Goal: Task Accomplishment & Management: Manage account settings

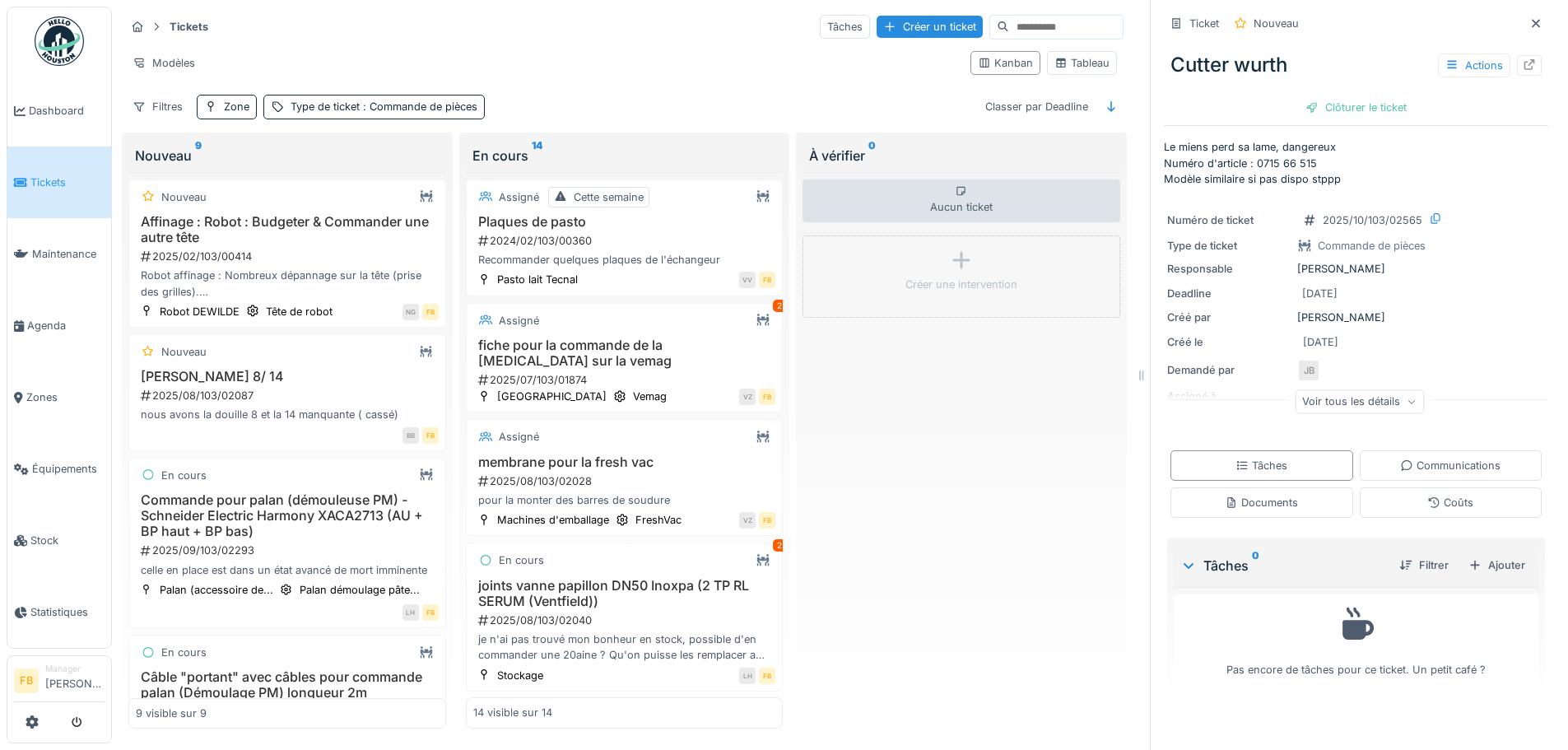
scroll to position [848, 0]
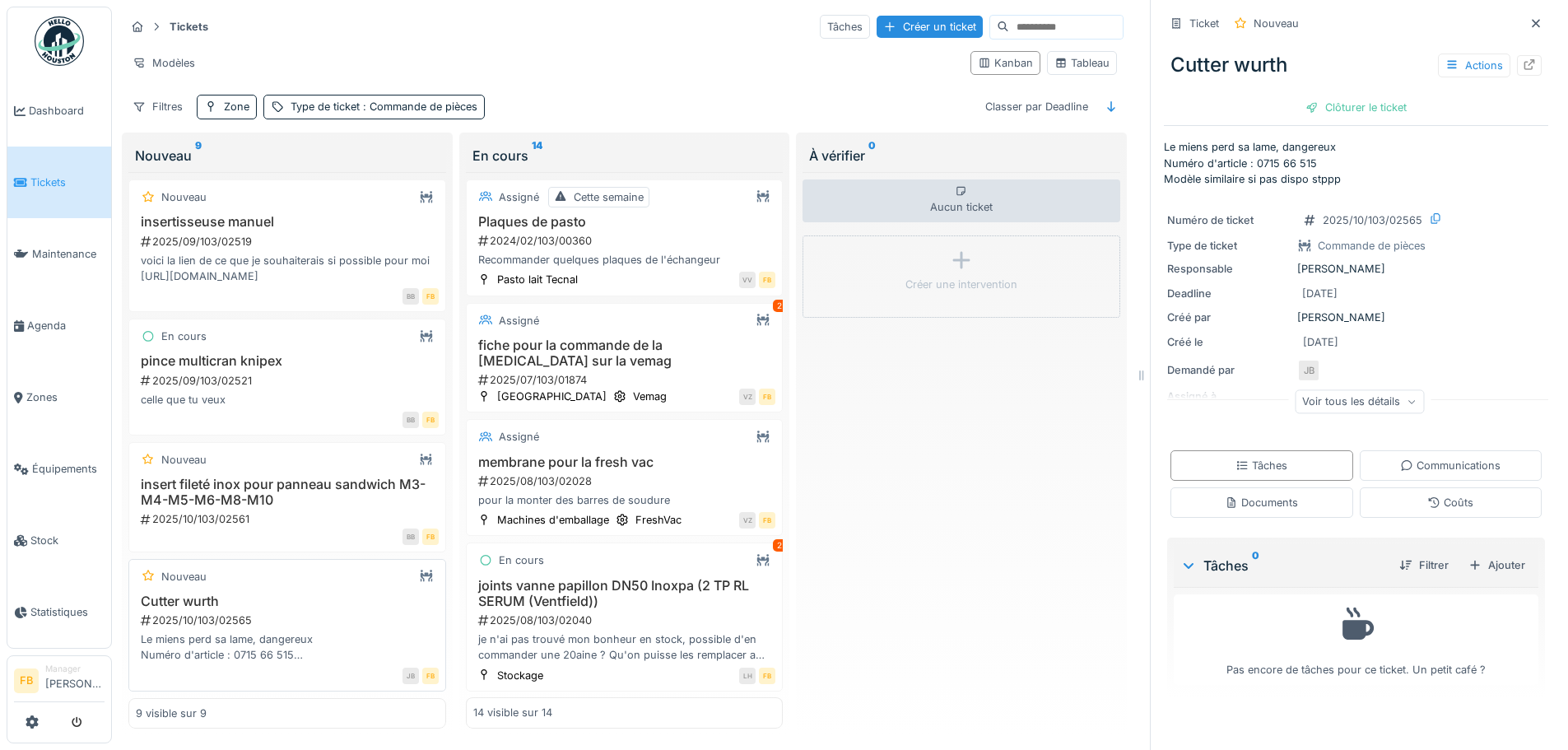
click at [310, 598] on div "Cutter wurth 2025/10/103/02565 Le miens perd sa lame, dangereux Numéro d'articl…" at bounding box center [287, 628] width 303 height 70
click at [1523, 60] on icon at bounding box center [1529, 64] width 13 height 10
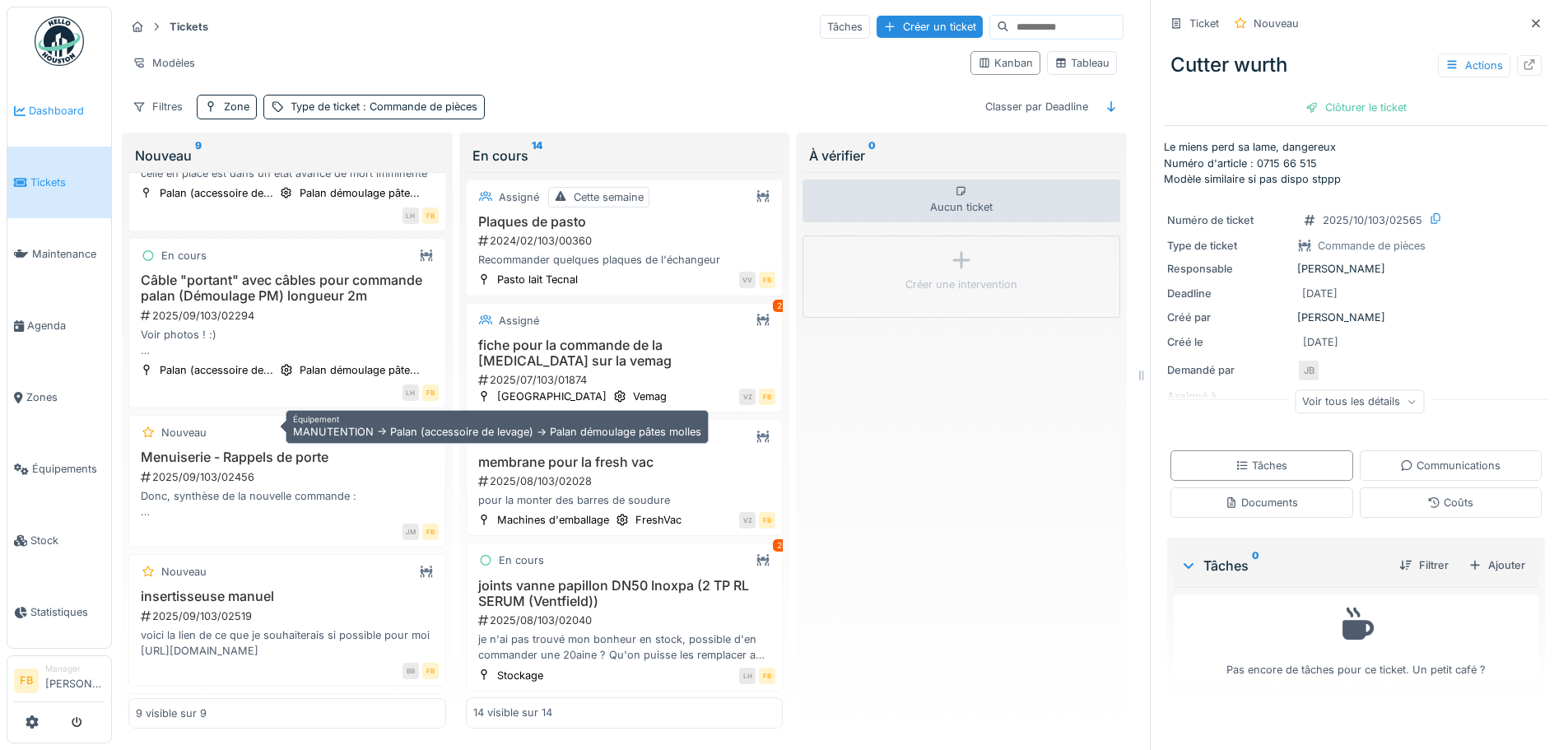
scroll to position [493, 0]
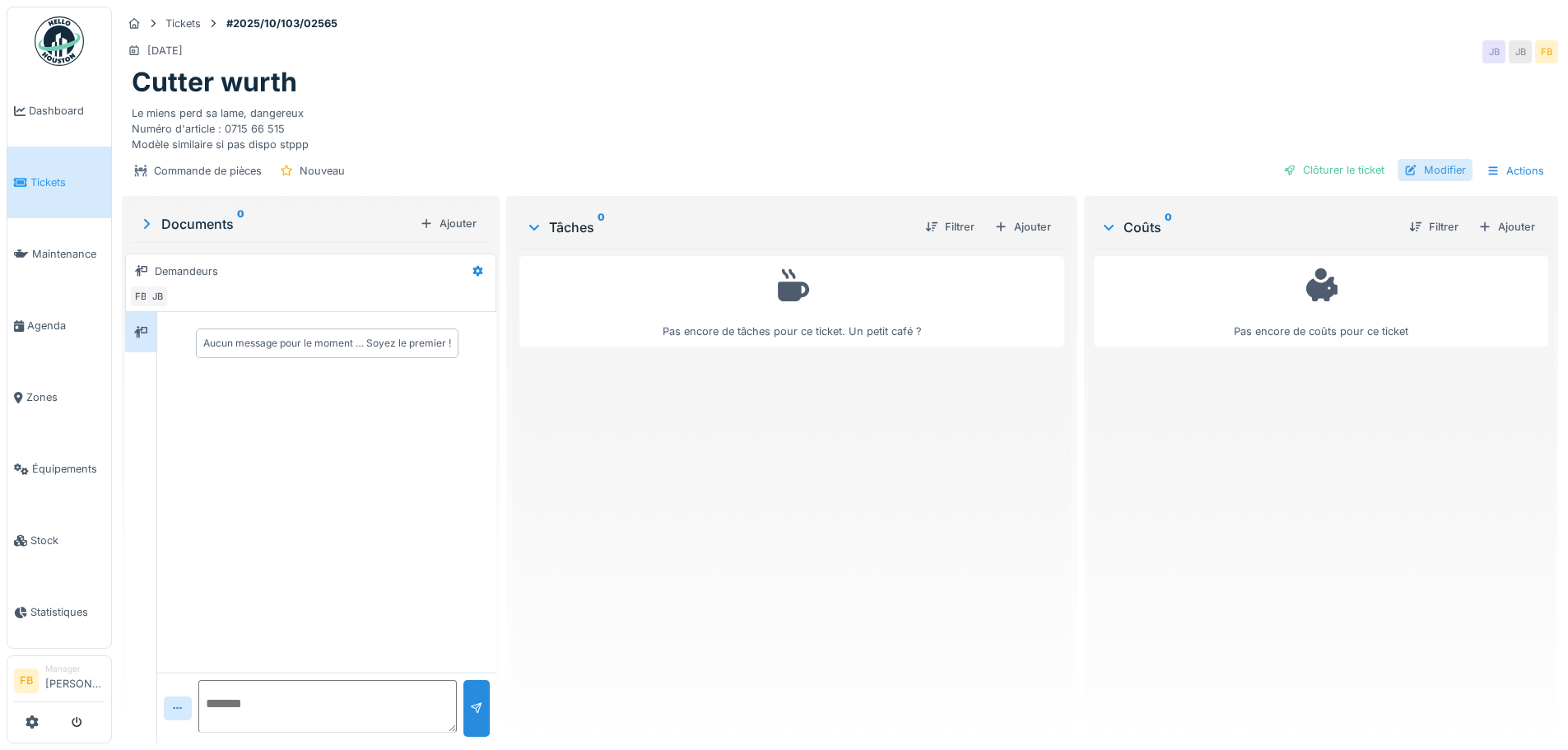
click at [1421, 170] on div "Modifier" at bounding box center [1434, 170] width 75 height 22
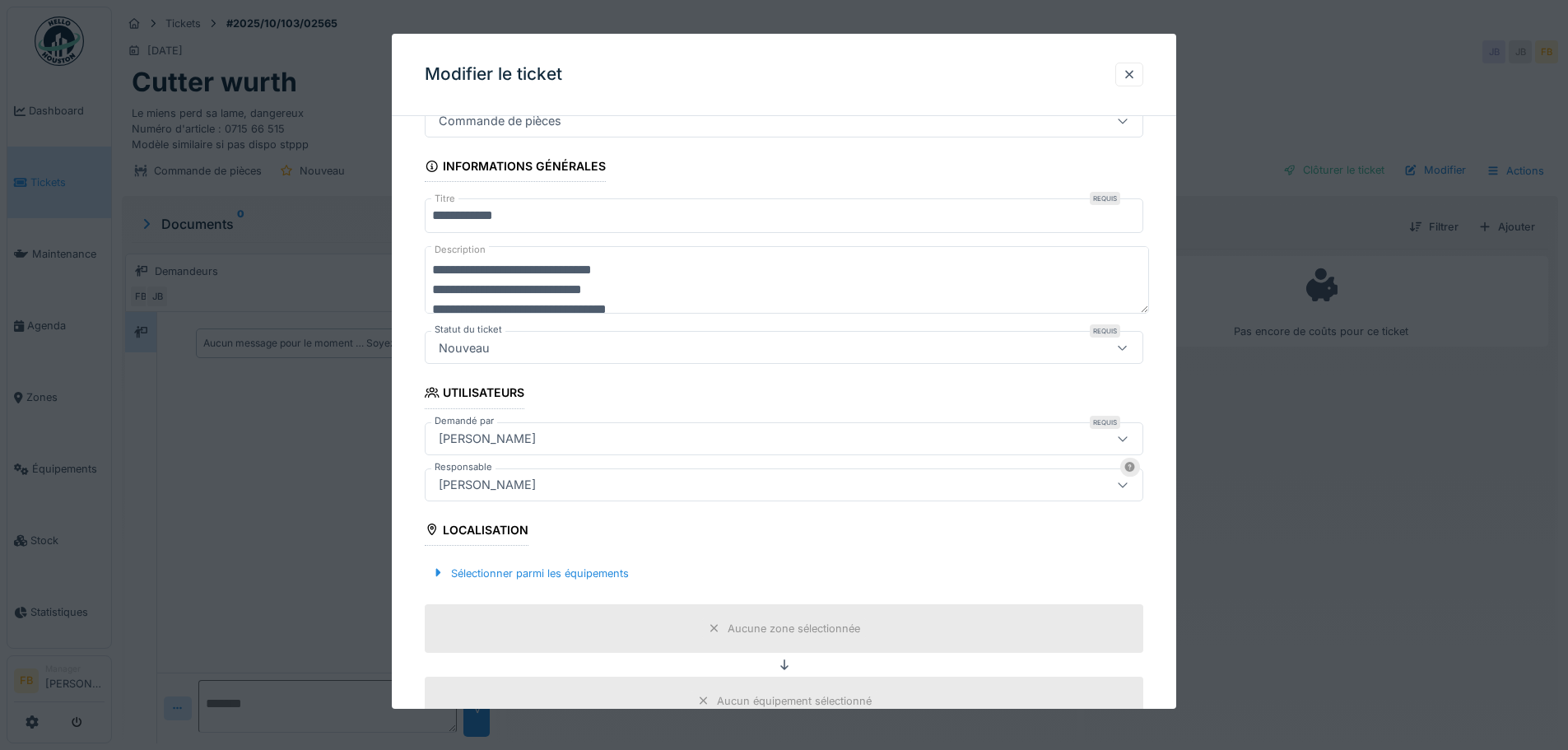
scroll to position [62, 0]
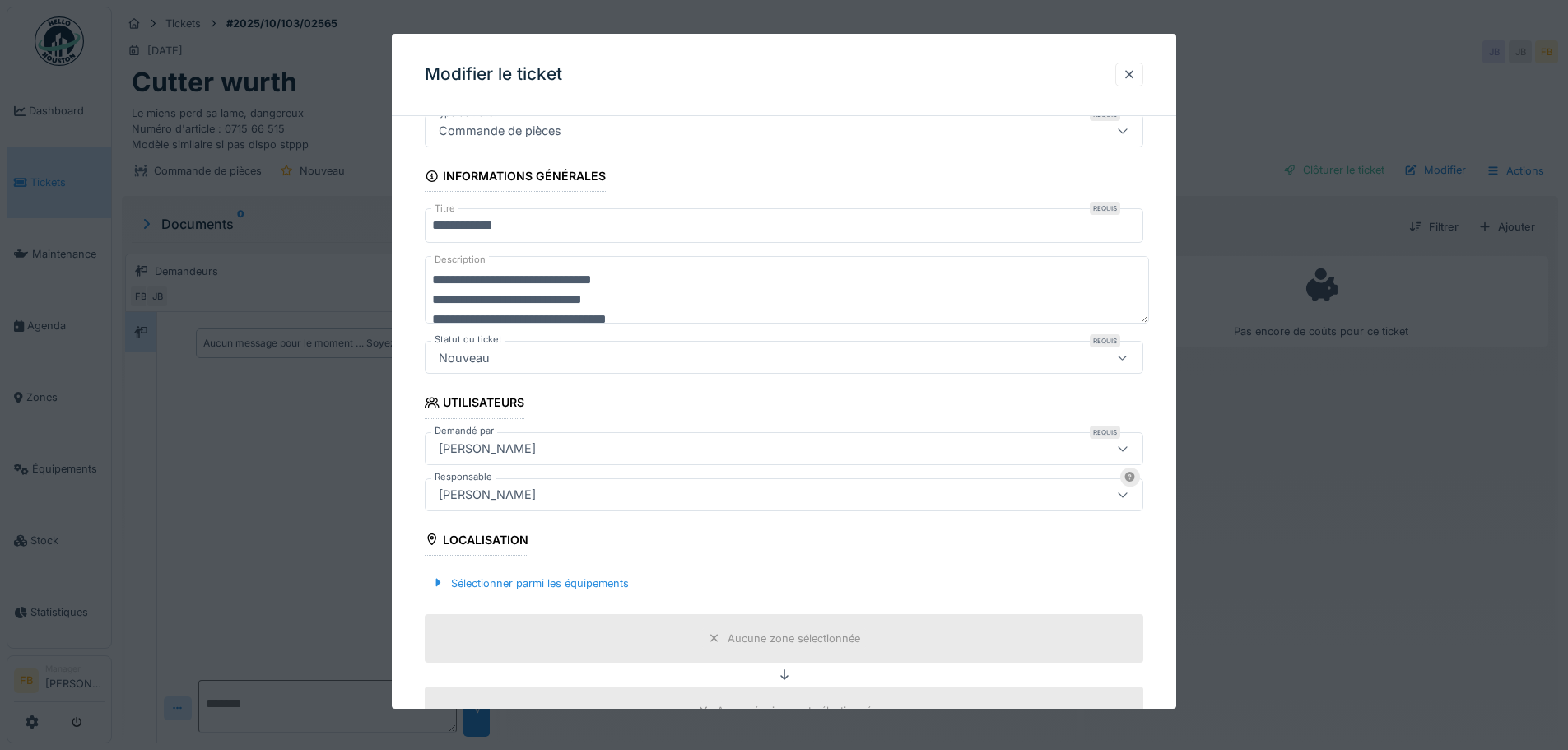
click at [1129, 354] on icon at bounding box center [1123, 357] width 13 height 10
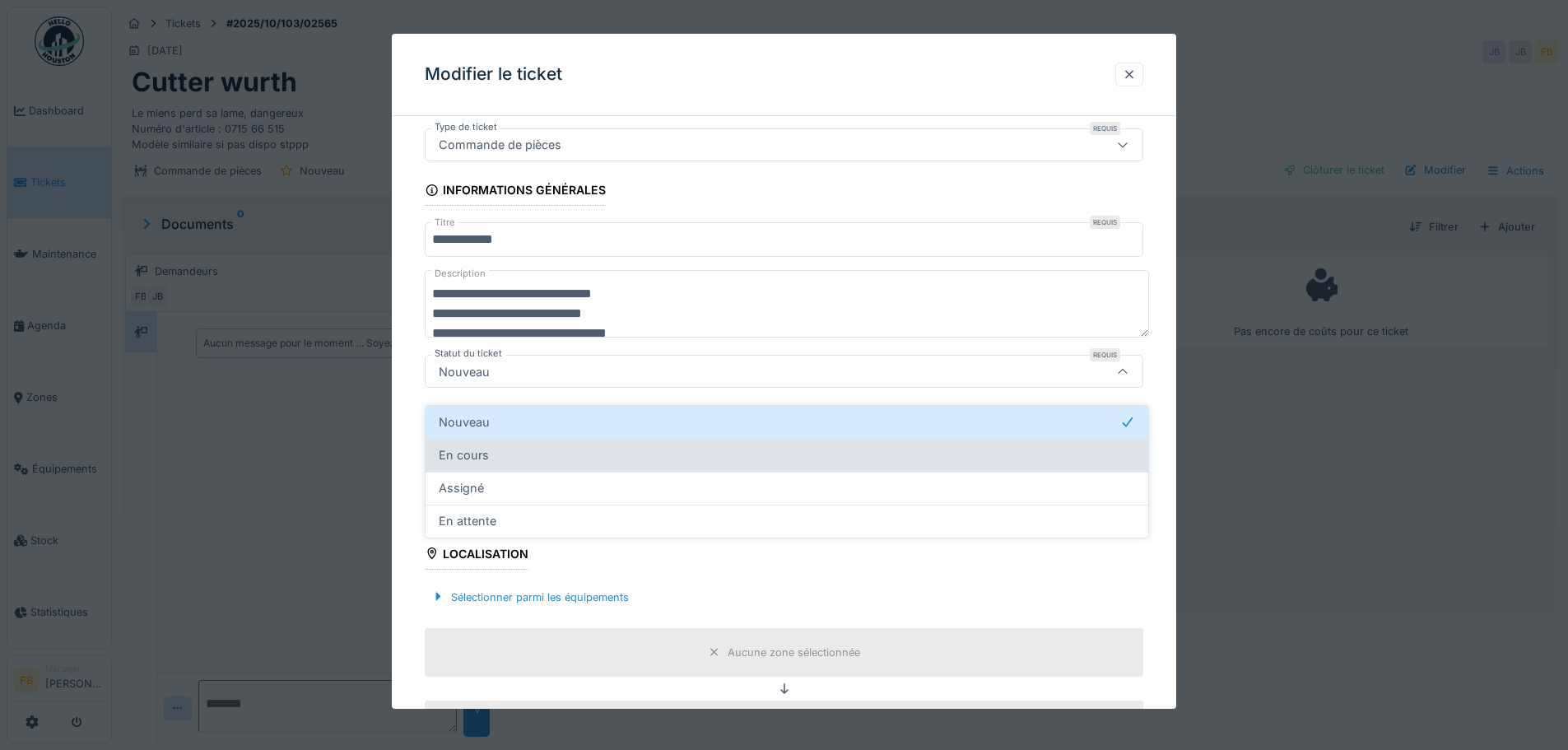
click at [502, 447] on div "En cours" at bounding box center [786, 455] width 696 height 18
type input "*******"
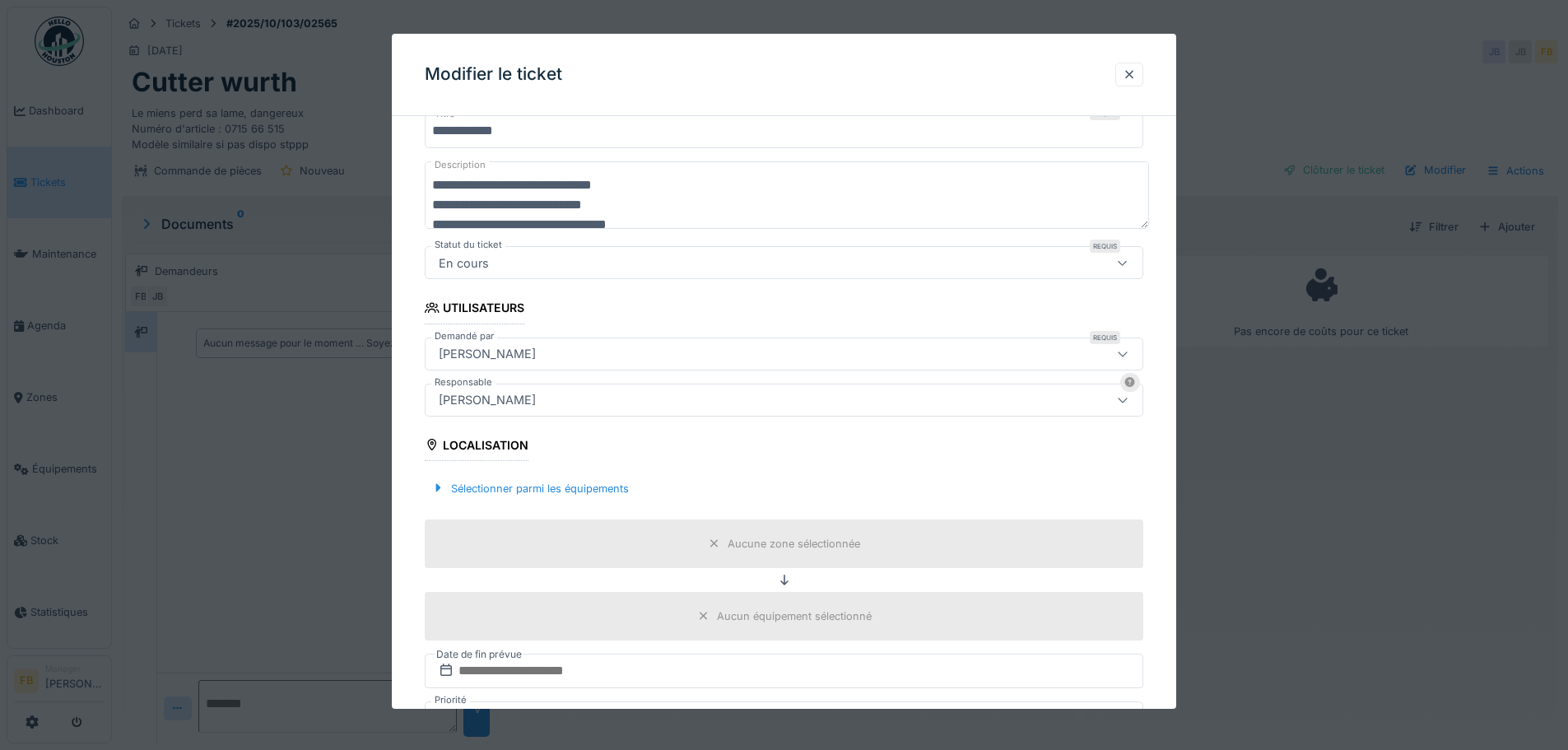
scroll to position [310, 0]
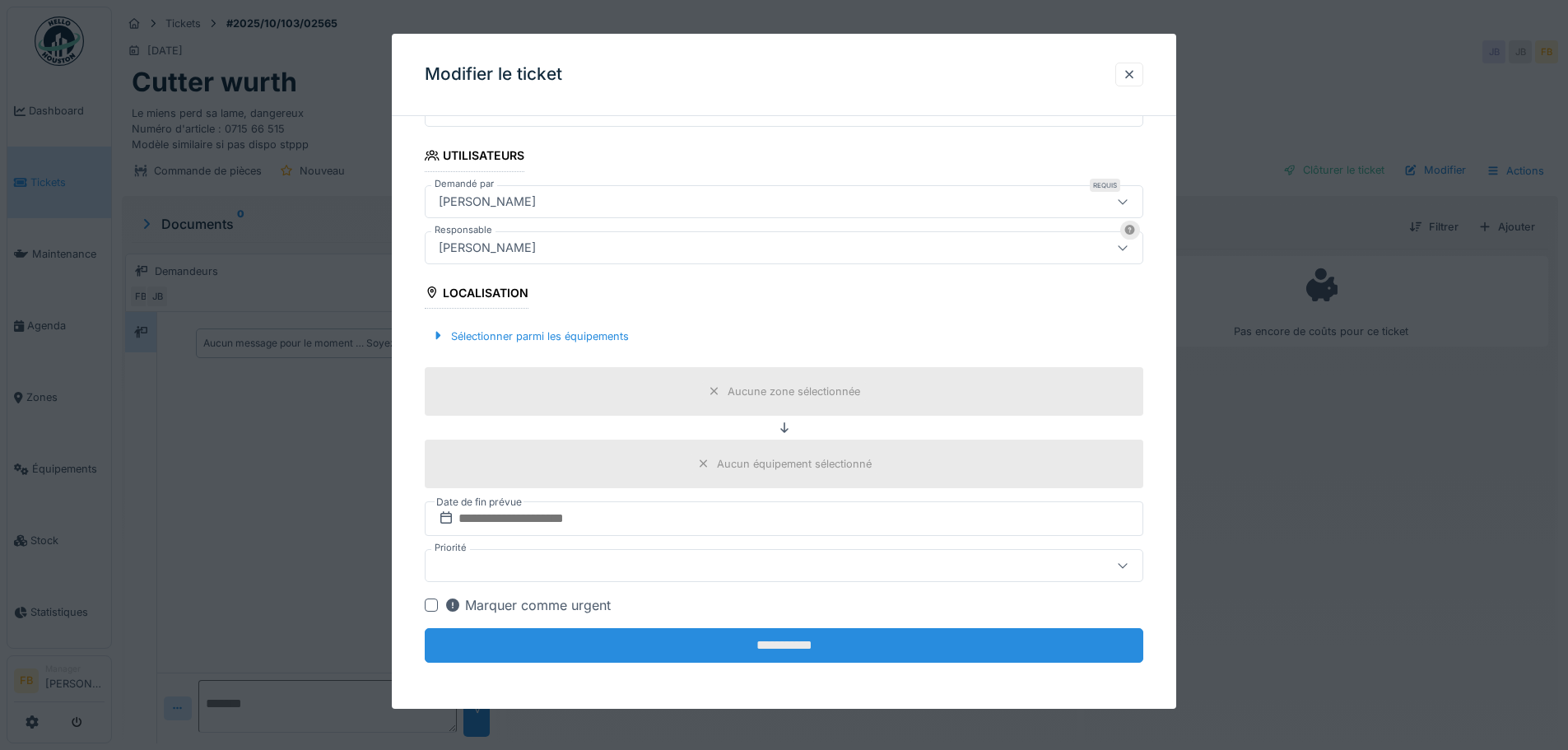
click at [792, 650] on input "**********" at bounding box center [784, 645] width 719 height 34
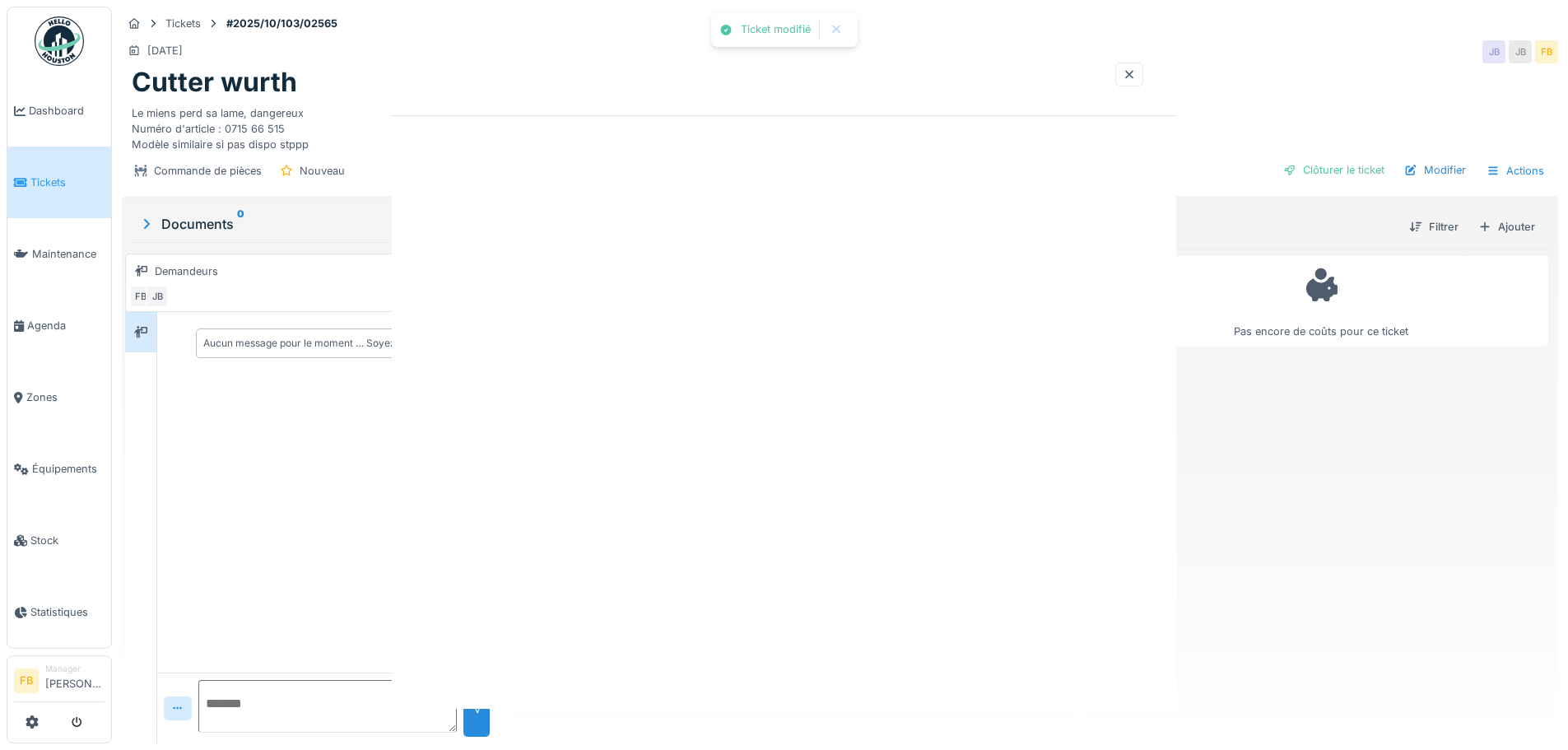
scroll to position [0, 0]
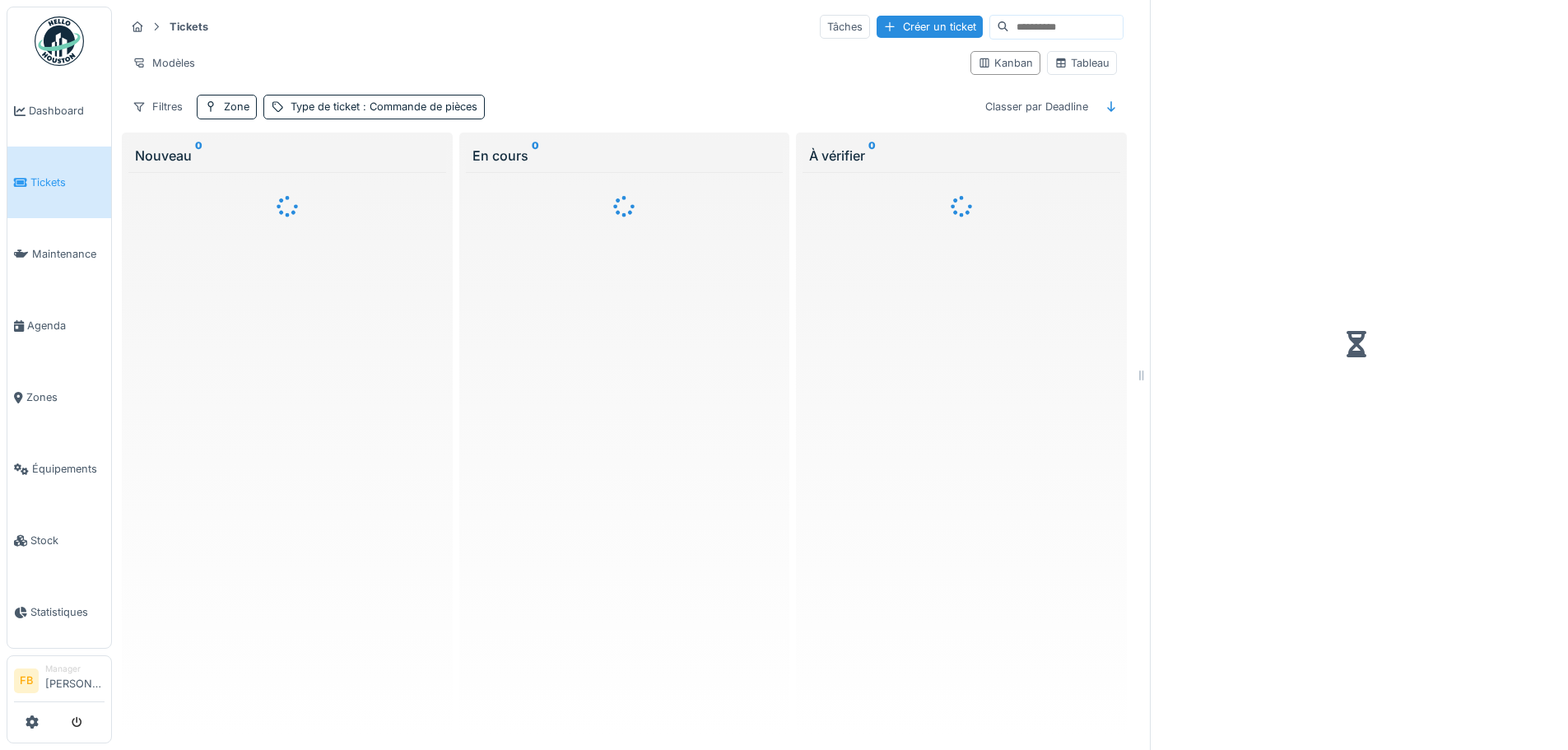
scroll to position [12, 0]
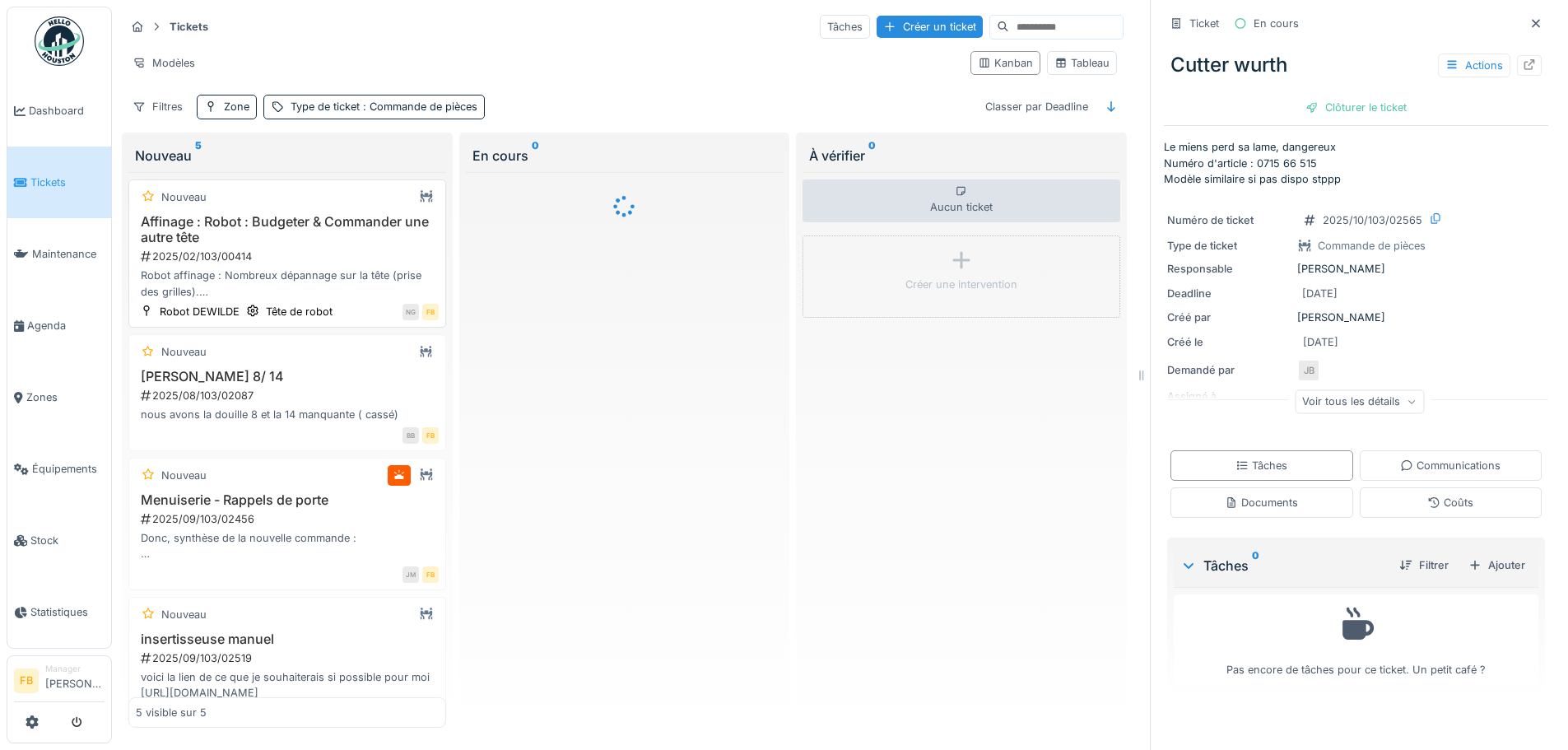
click at [267, 234] on div "Affinage : Robot : Budgeter & Commander une autre tête 2025/02/103/00414 Robot …" at bounding box center [287, 257] width 303 height 85
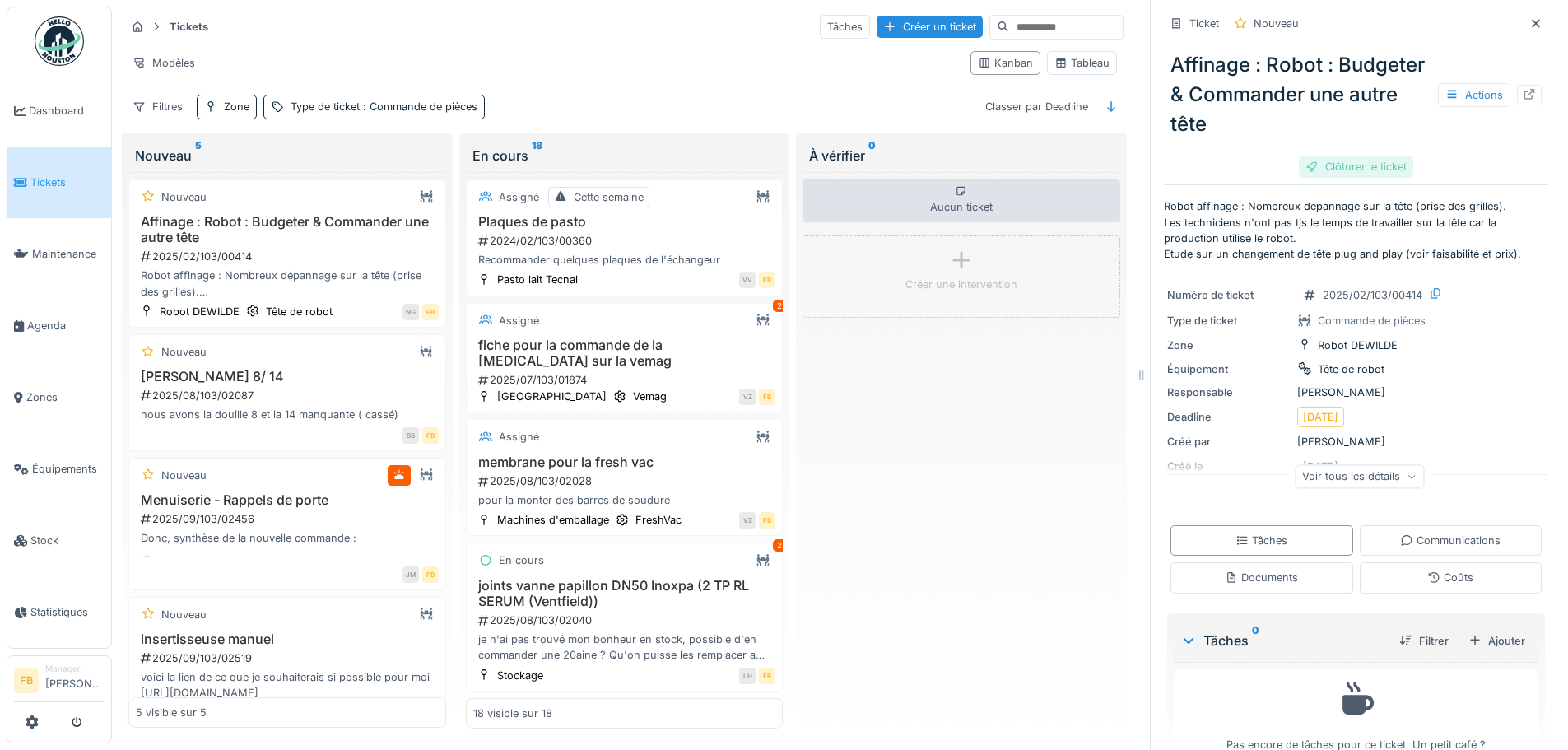
click at [1308, 155] on div "Clôturer le ticket" at bounding box center [1356, 166] width 115 height 22
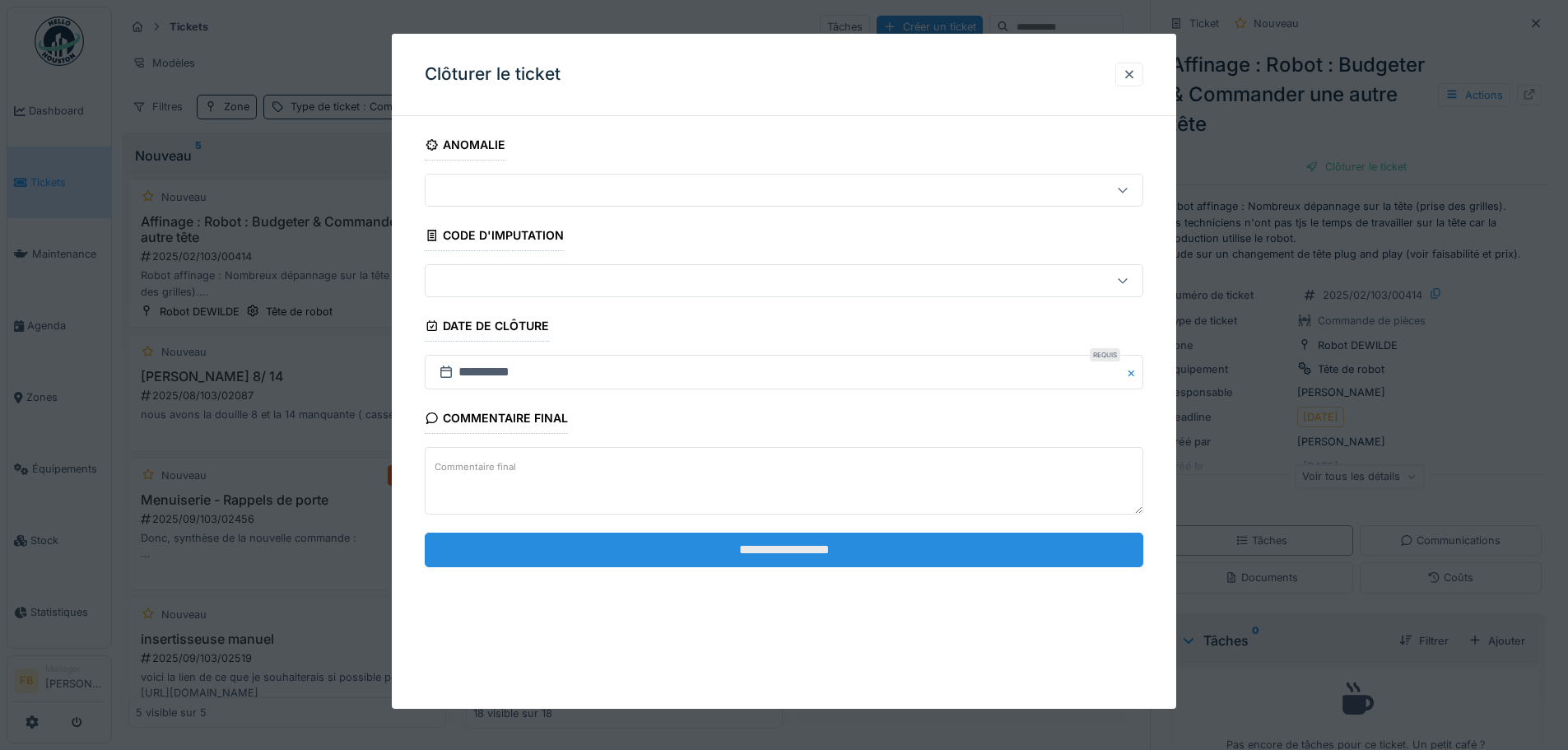
click at [776, 554] on input "**********" at bounding box center [784, 549] width 719 height 34
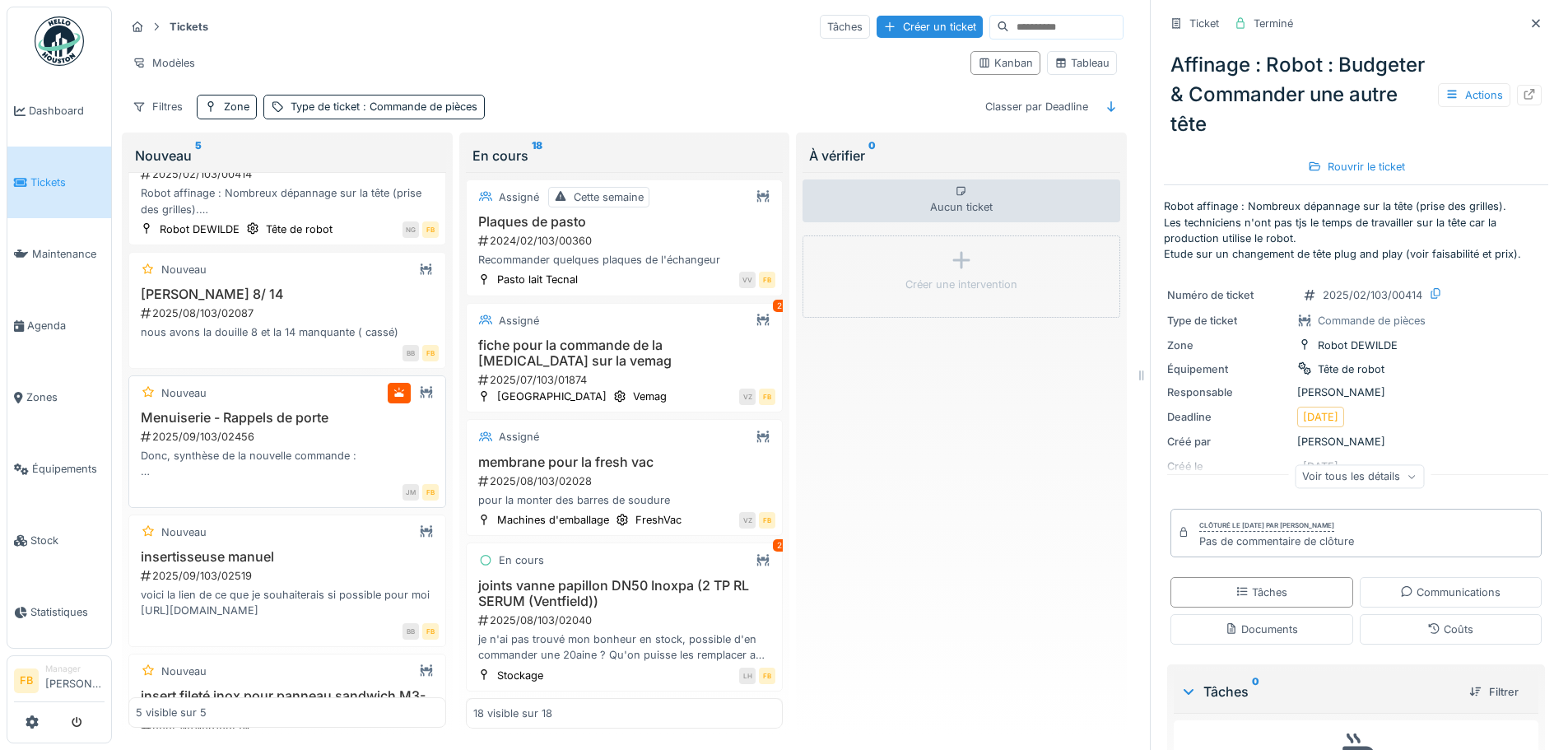
scroll to position [153, 0]
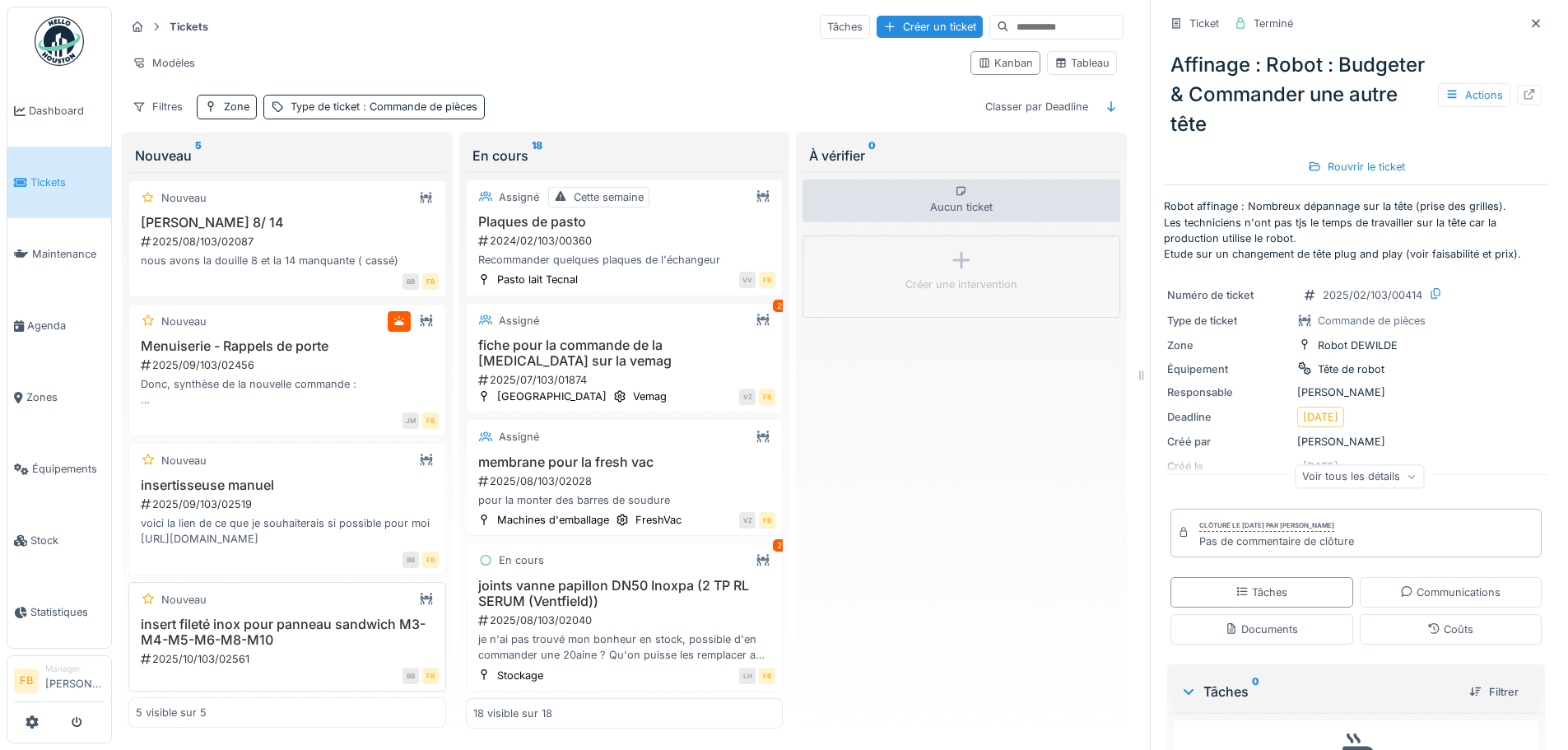
click at [258, 616] on h3 "insert fileté inox pour panneau sandwich M3-M4-M5-M6-M8-M10" at bounding box center [287, 632] width 303 height 31
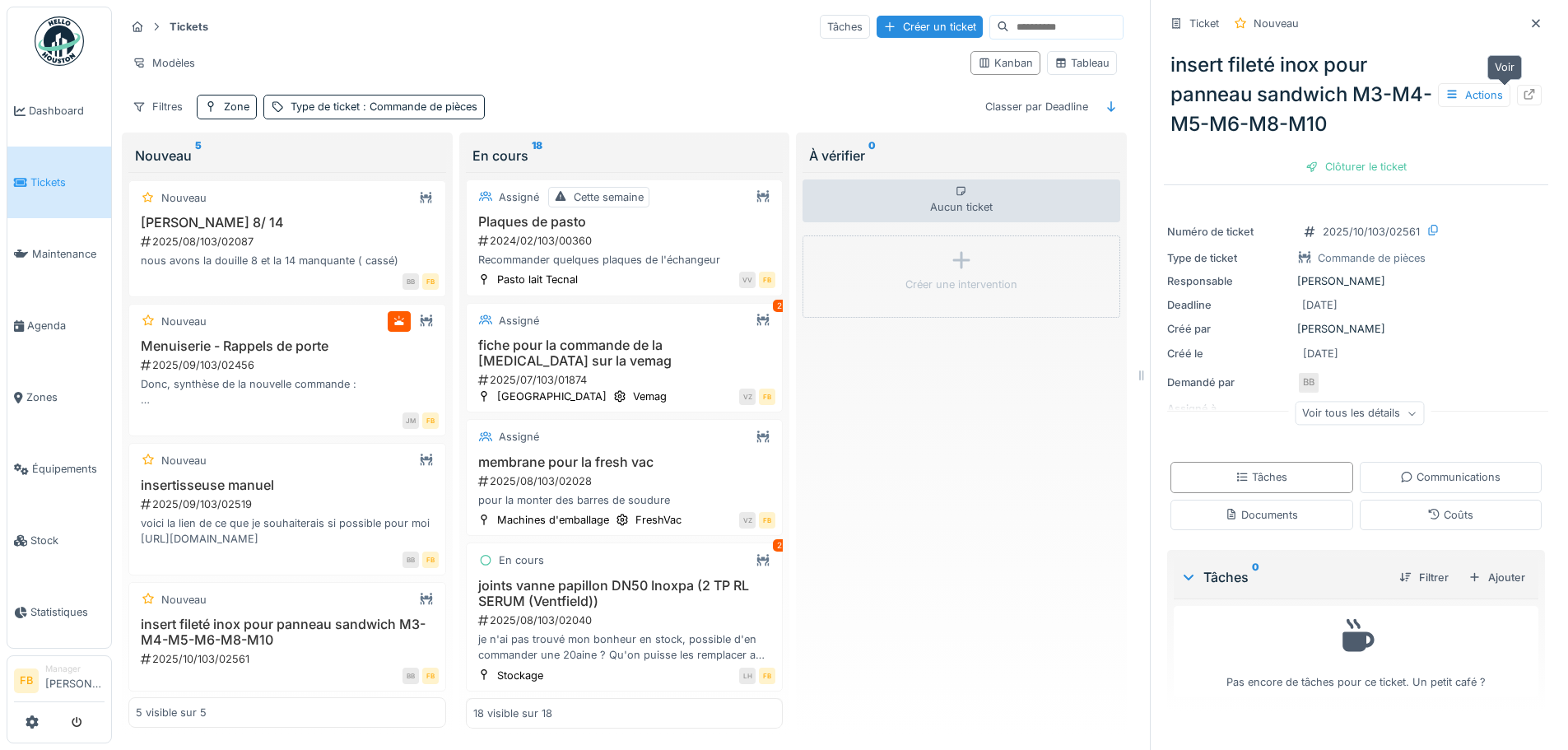
click at [1523, 89] on icon at bounding box center [1529, 94] width 13 height 10
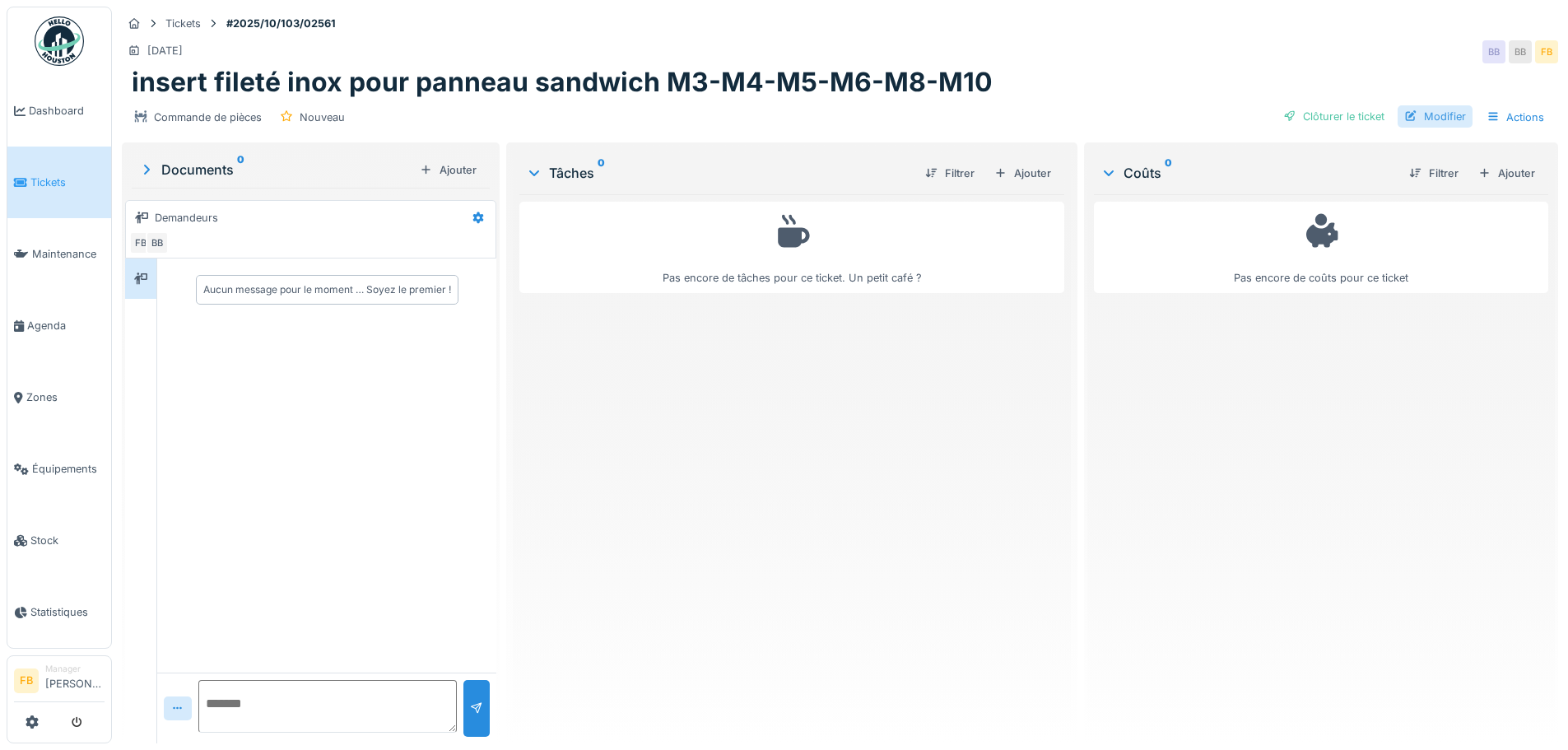
click at [1415, 118] on div "Modifier" at bounding box center [1434, 116] width 75 height 22
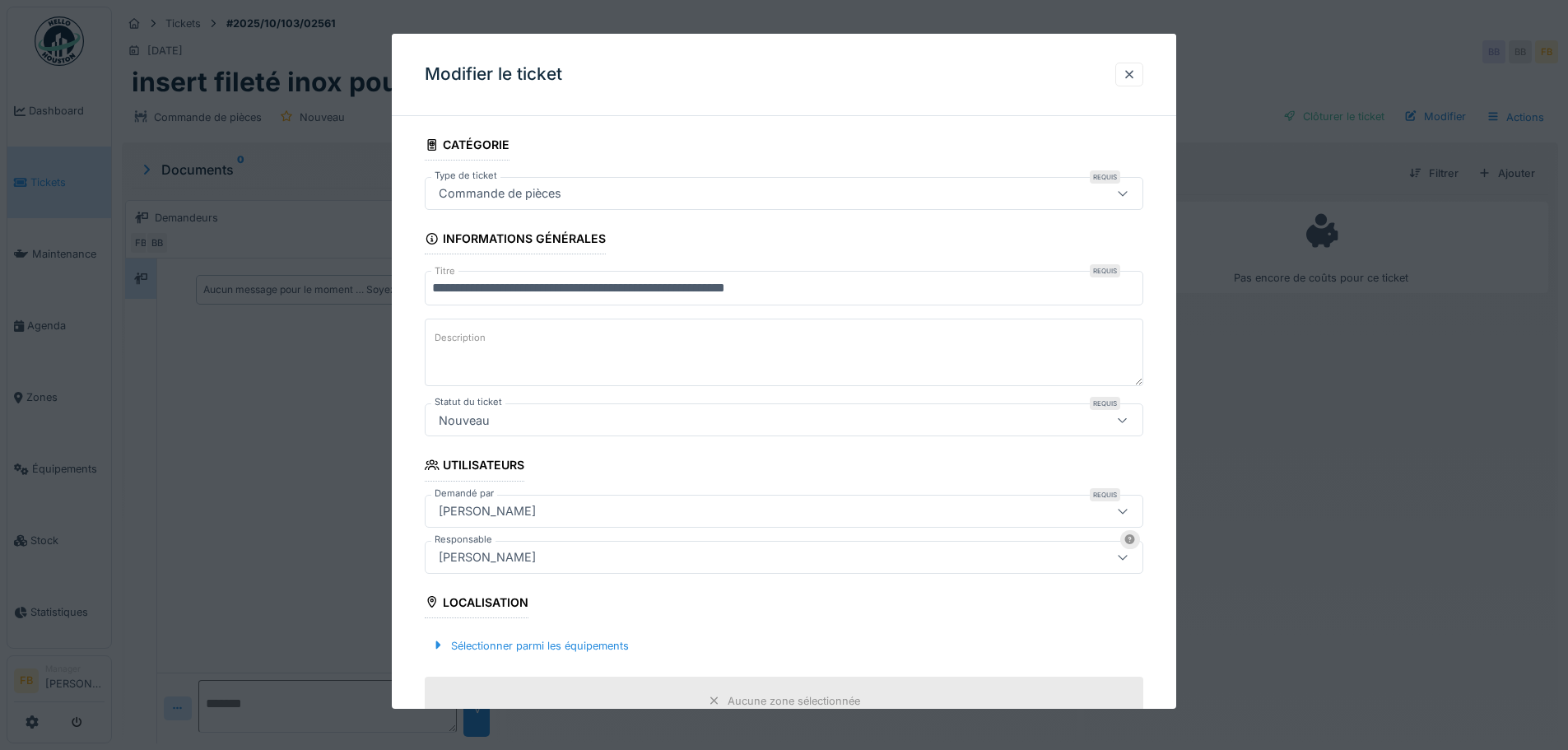
click at [780, 418] on div "Nouveau" at bounding box center [742, 420] width 620 height 18
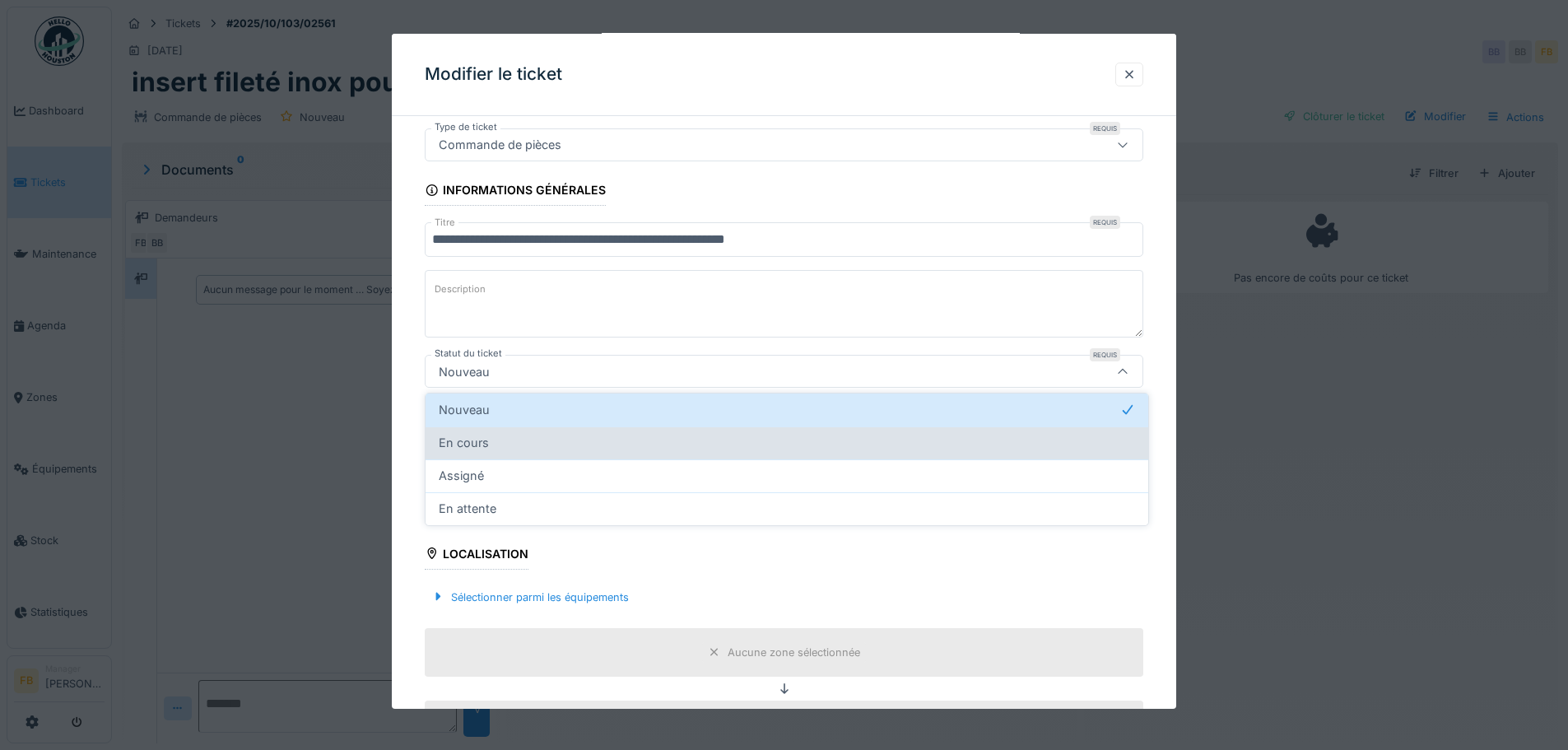
click at [543, 438] on div "En cours" at bounding box center [786, 442] width 696 height 18
type input "*******"
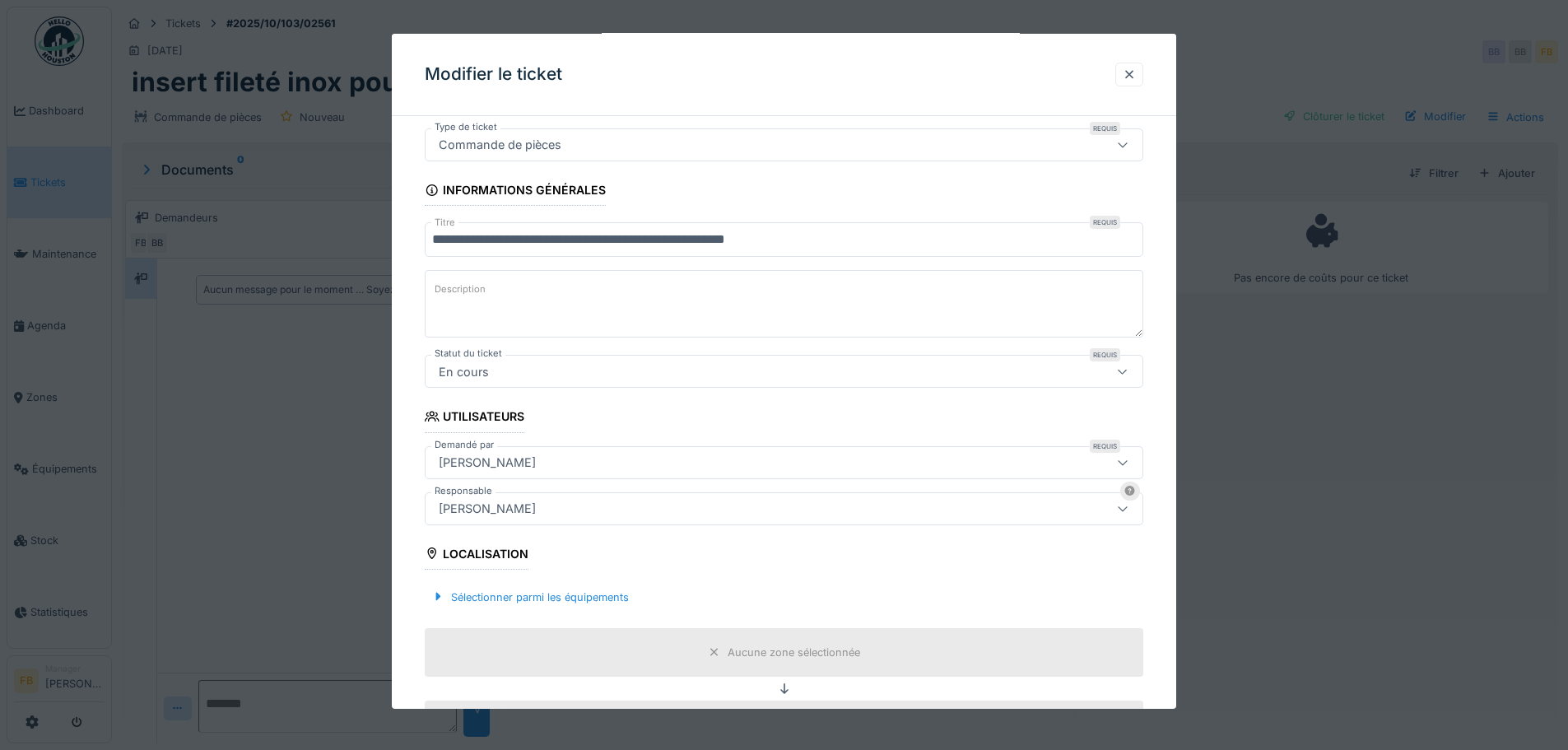
scroll to position [310, 0]
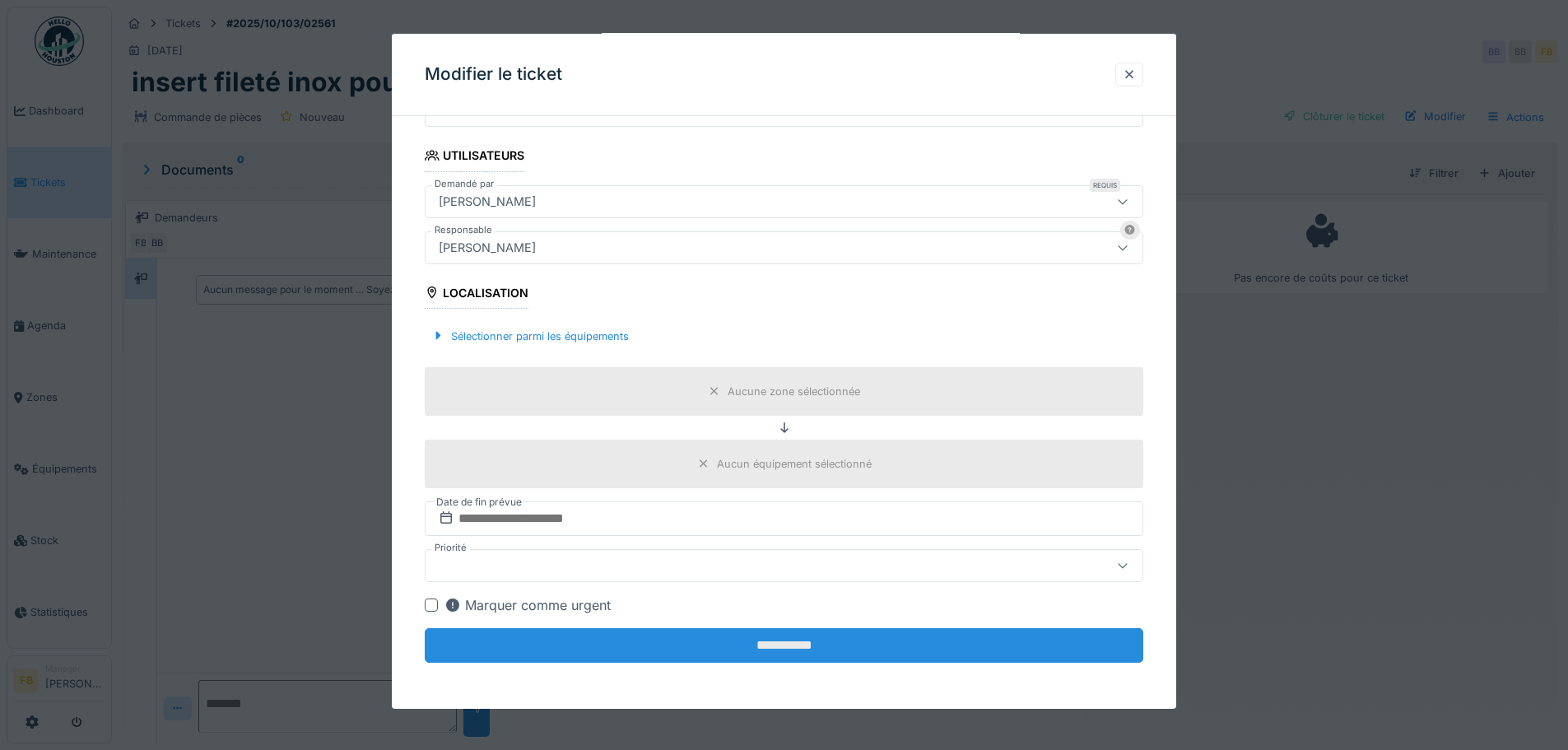
click at [793, 649] on input "**********" at bounding box center [784, 645] width 719 height 34
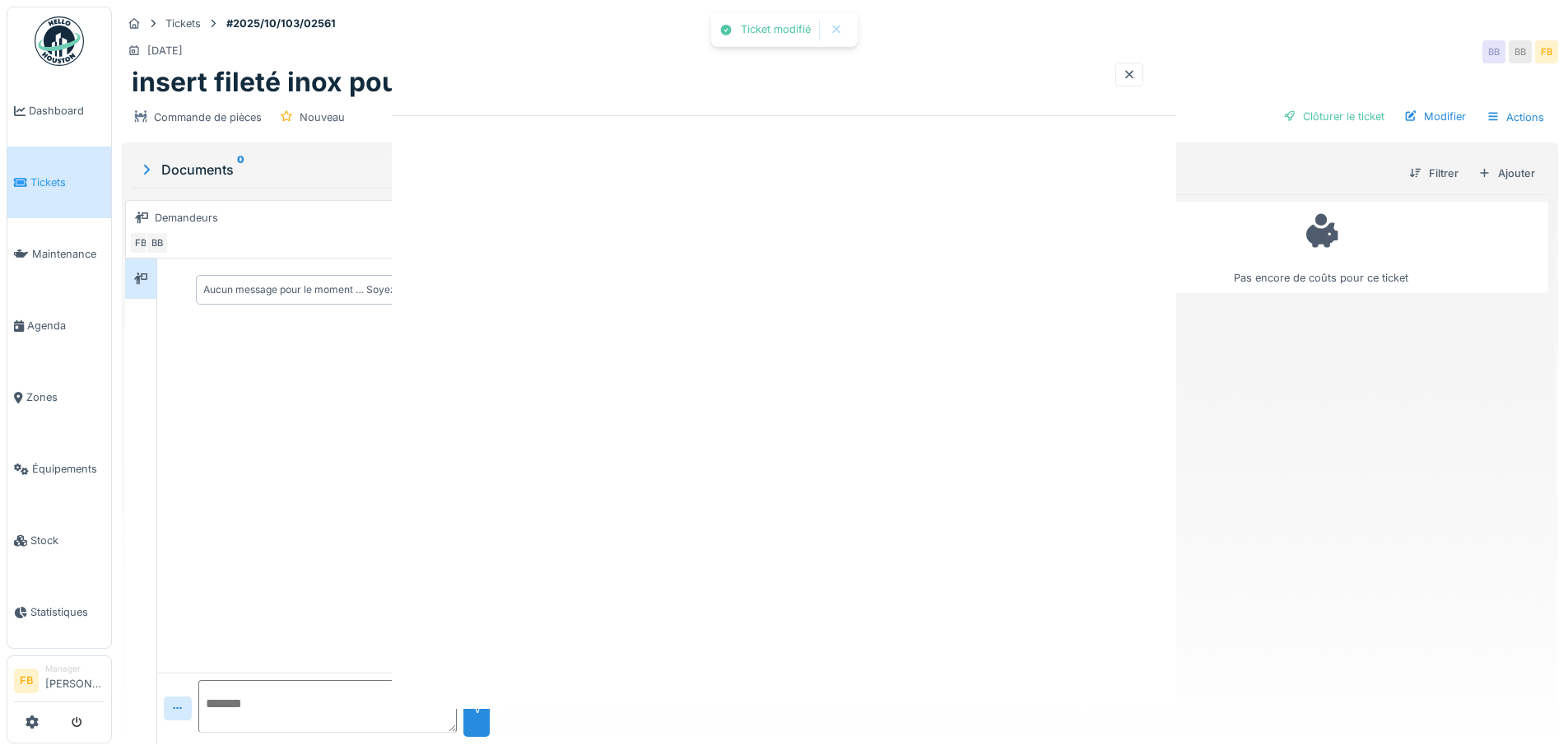
scroll to position [0, 0]
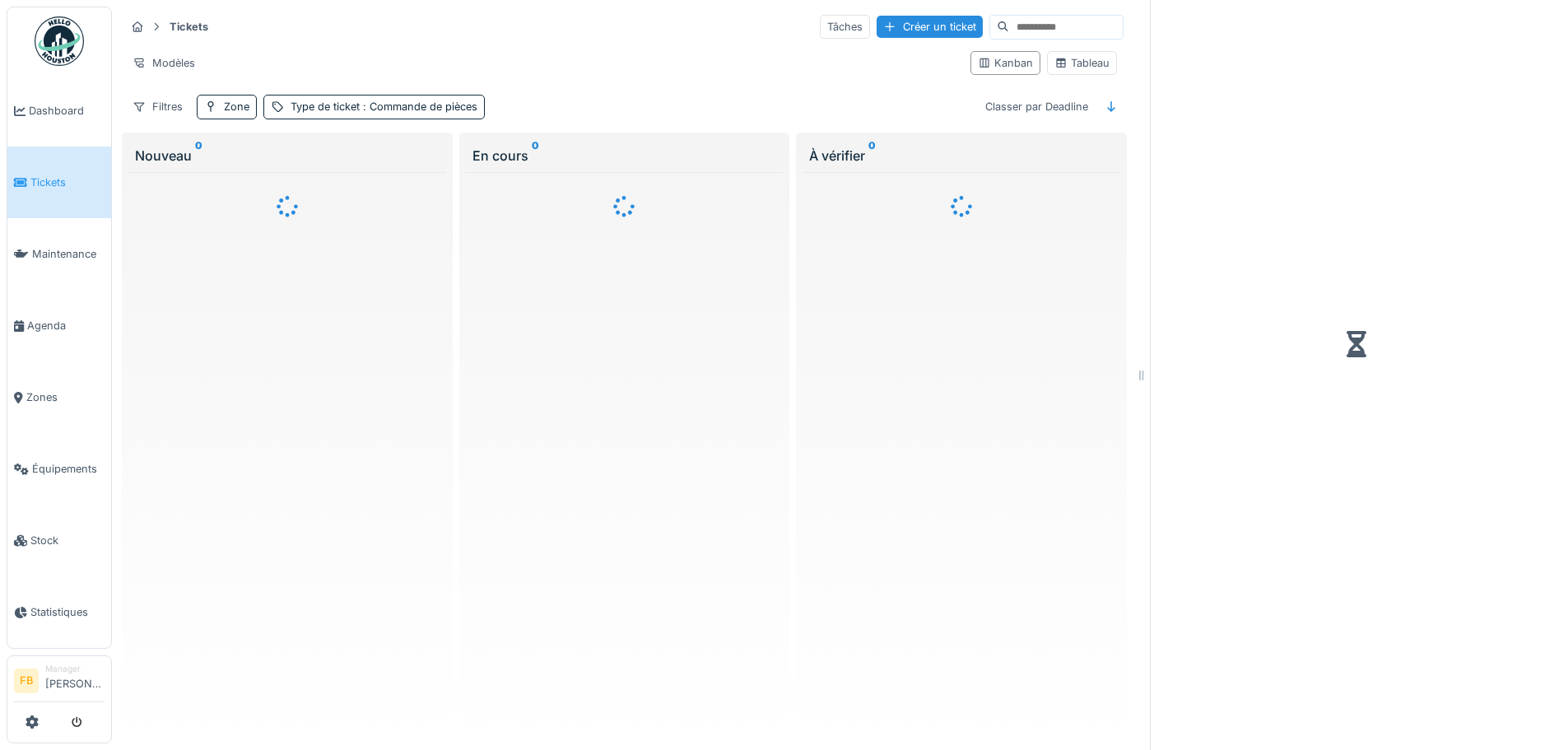
scroll to position [12, 0]
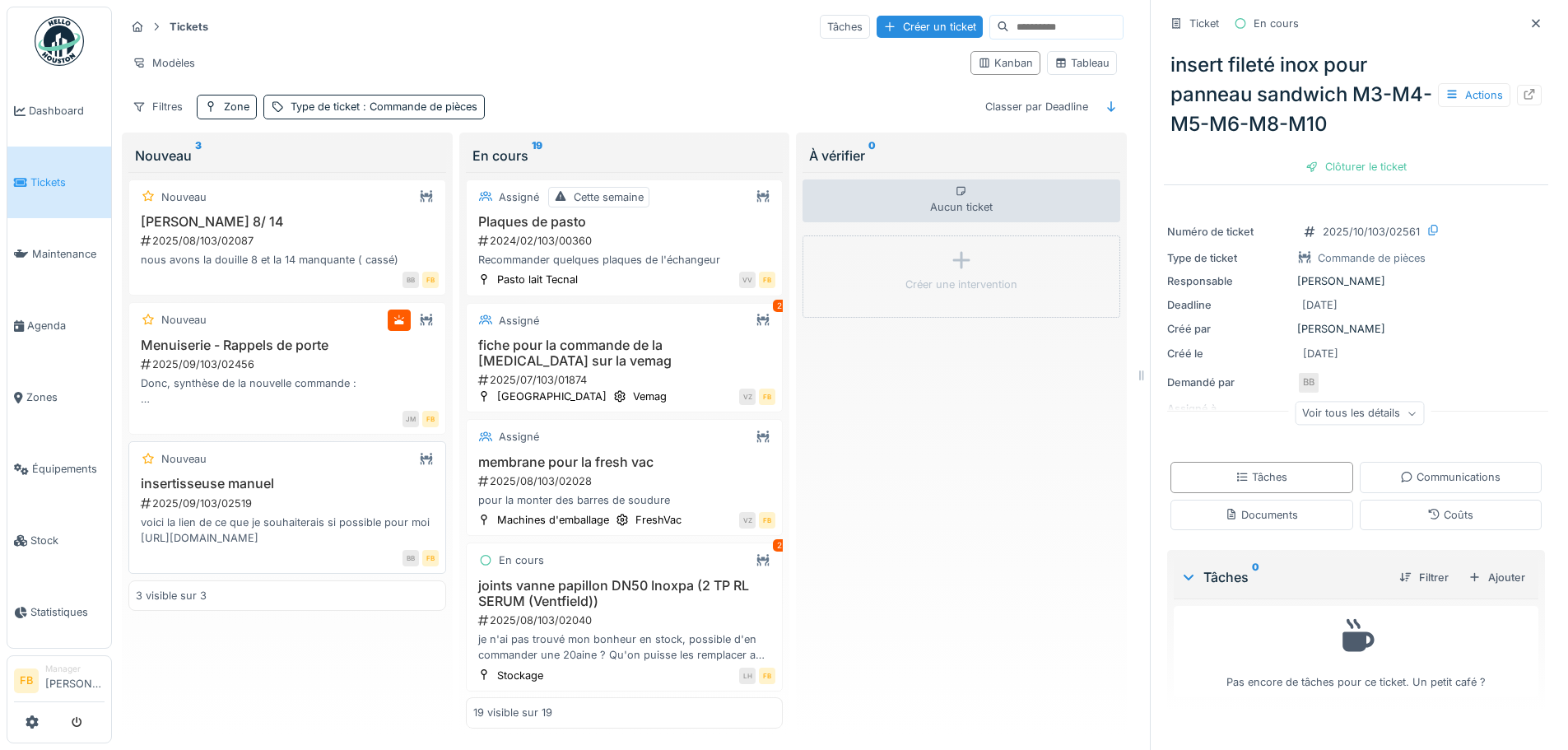
click at [312, 480] on div "insertisseuse manuel 2025/09/103/02519 voici la lien de ce que je souhaiterais …" at bounding box center [287, 510] width 303 height 70
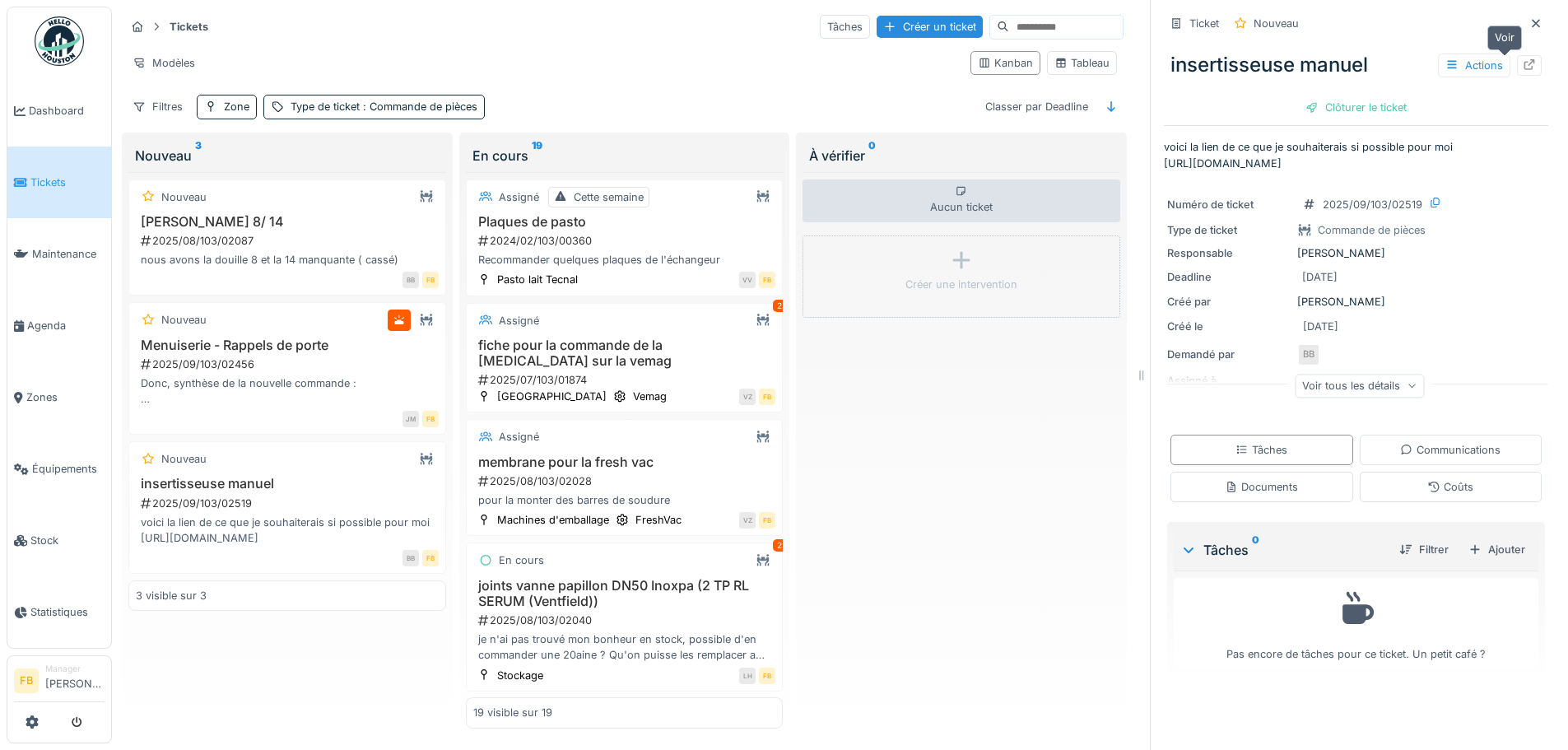
click at [1523, 60] on icon at bounding box center [1529, 64] width 13 height 10
click at [269, 342] on div "Menuiserie - Rappels de porte 2025/09/103/02456 Donc, synthèse de la nouvelle c…" at bounding box center [287, 372] width 303 height 70
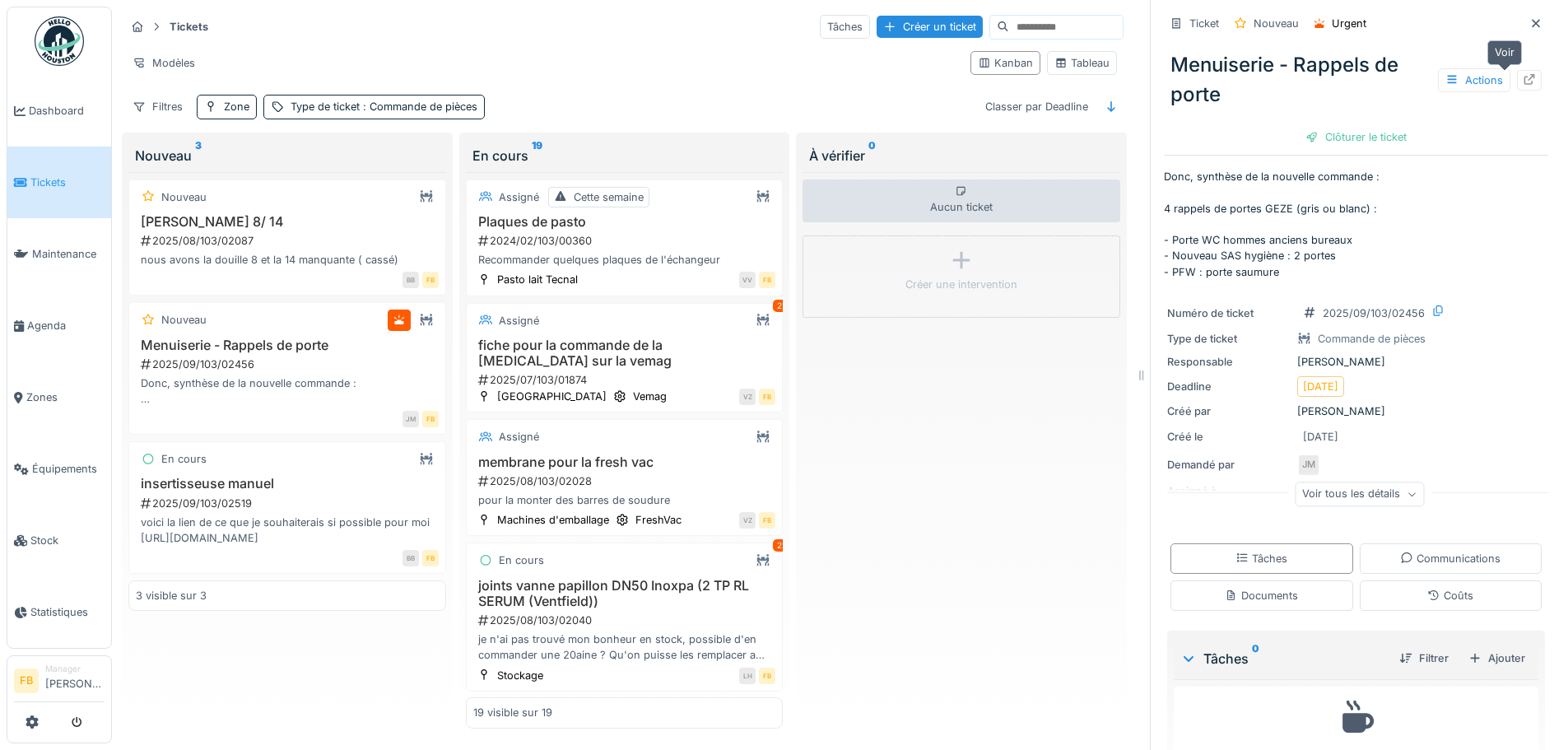
click at [1523, 74] on icon at bounding box center [1529, 79] width 13 height 10
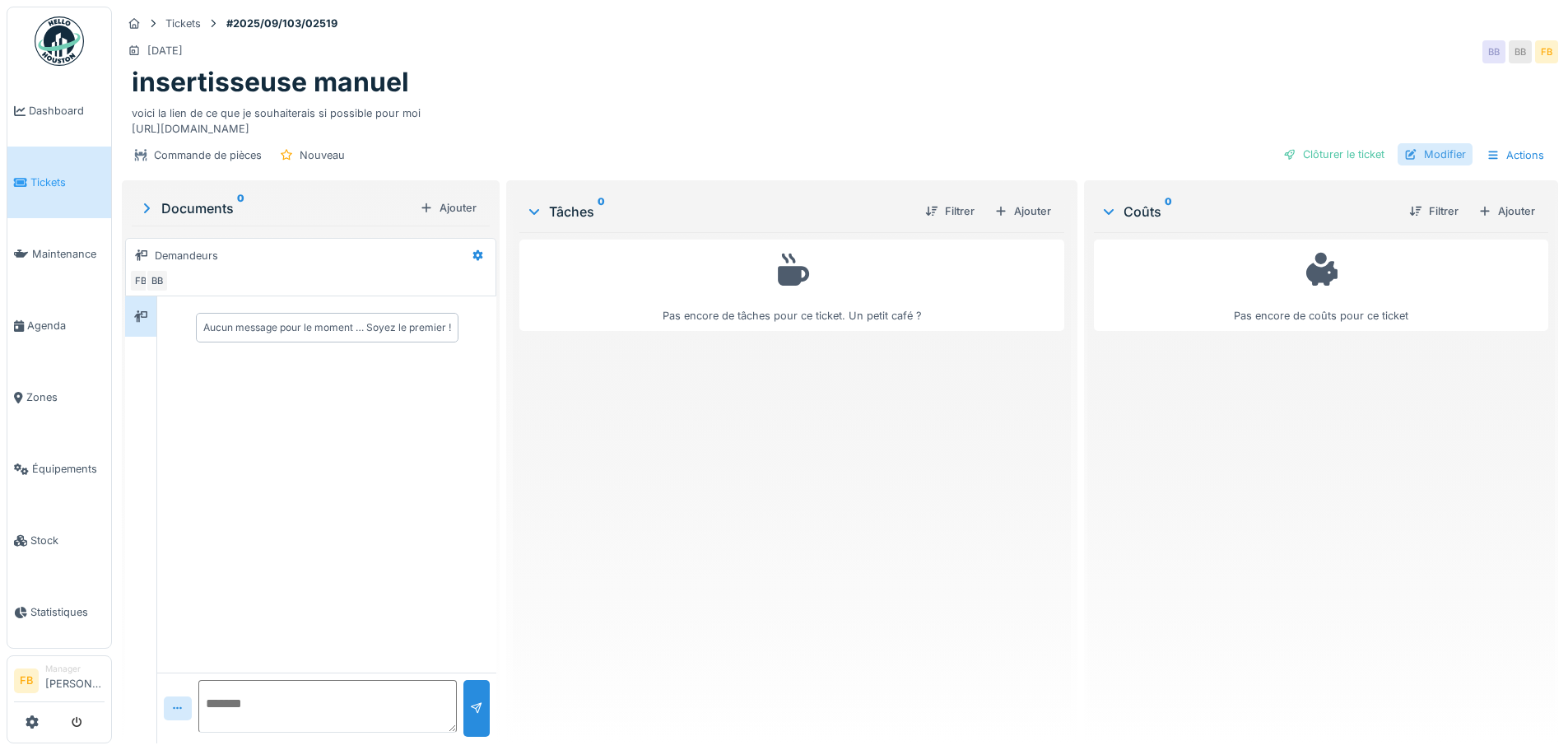
click at [1443, 166] on div "Modifier" at bounding box center [1434, 153] width 75 height 22
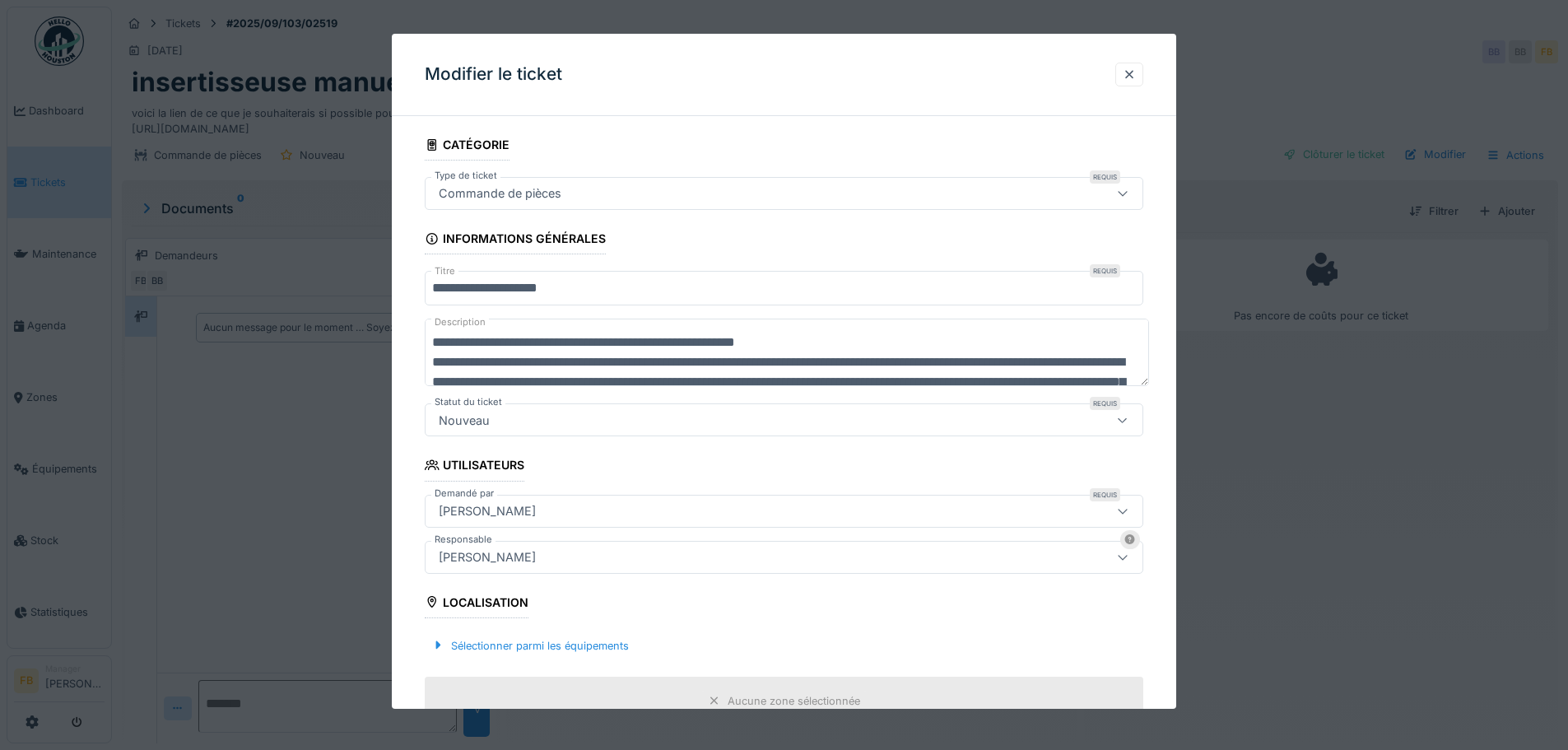
click at [931, 418] on div "Nouveau" at bounding box center [742, 420] width 620 height 18
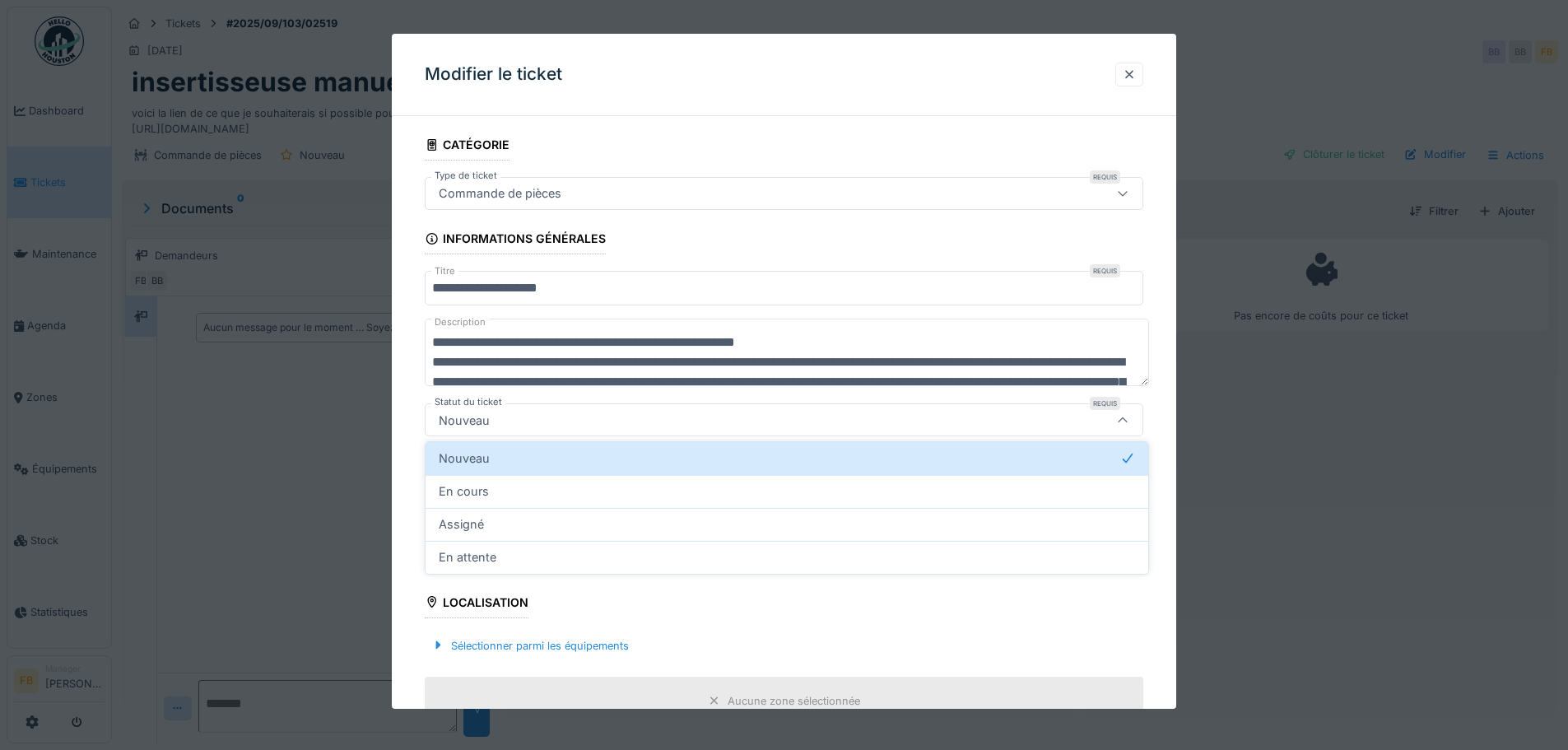
scroll to position [48, 0]
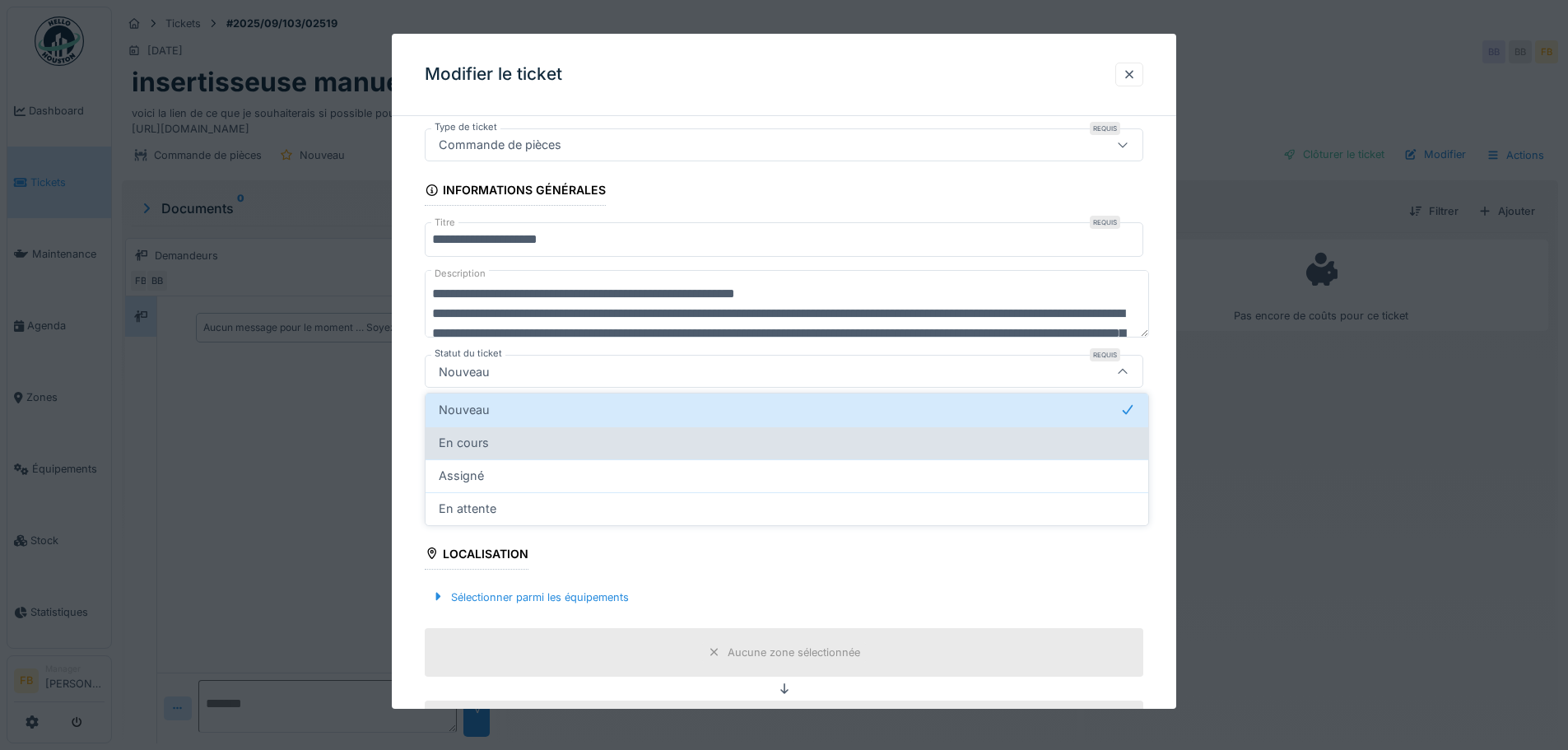
click at [554, 449] on div "En cours" at bounding box center [786, 442] width 696 height 18
type input "*******"
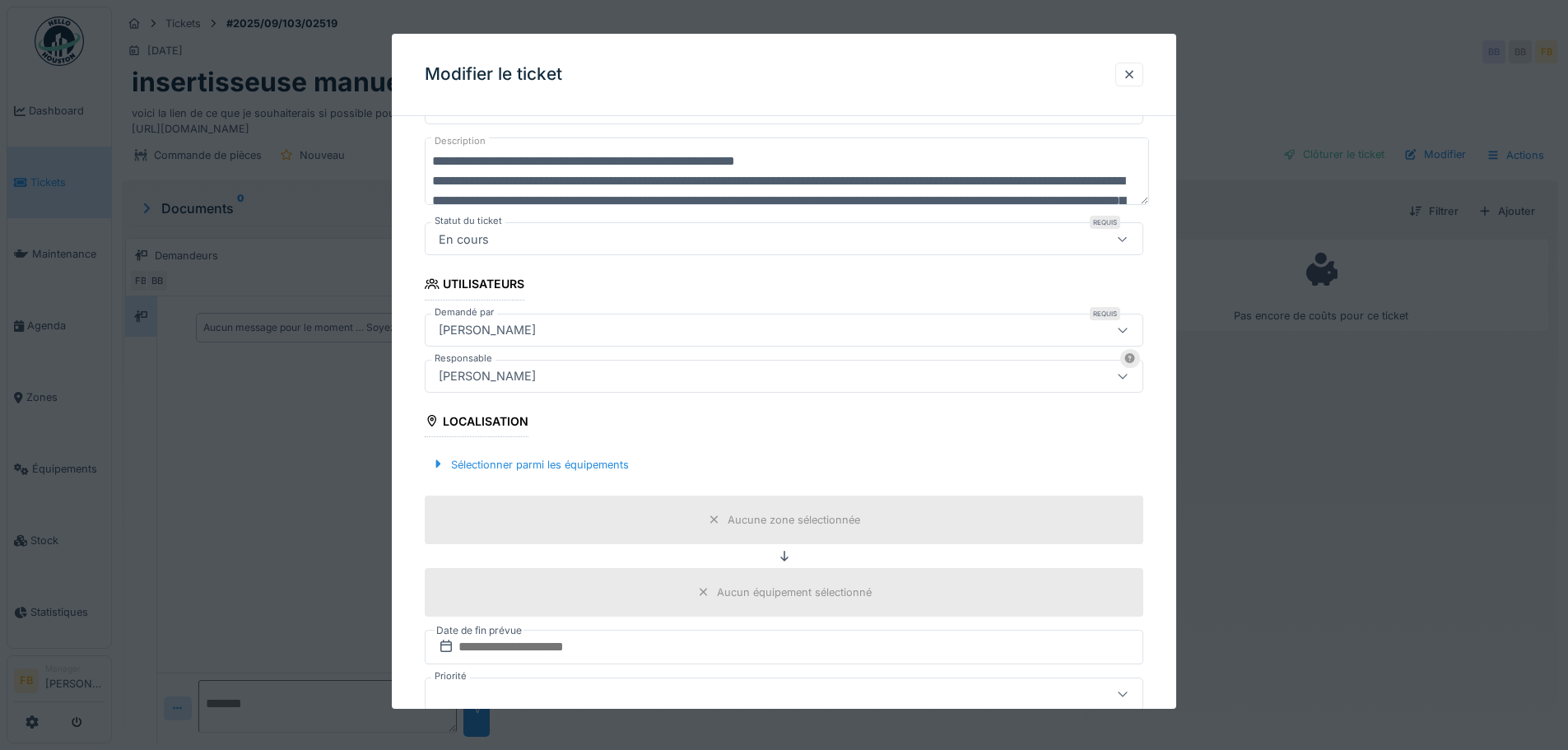
scroll to position [310, 0]
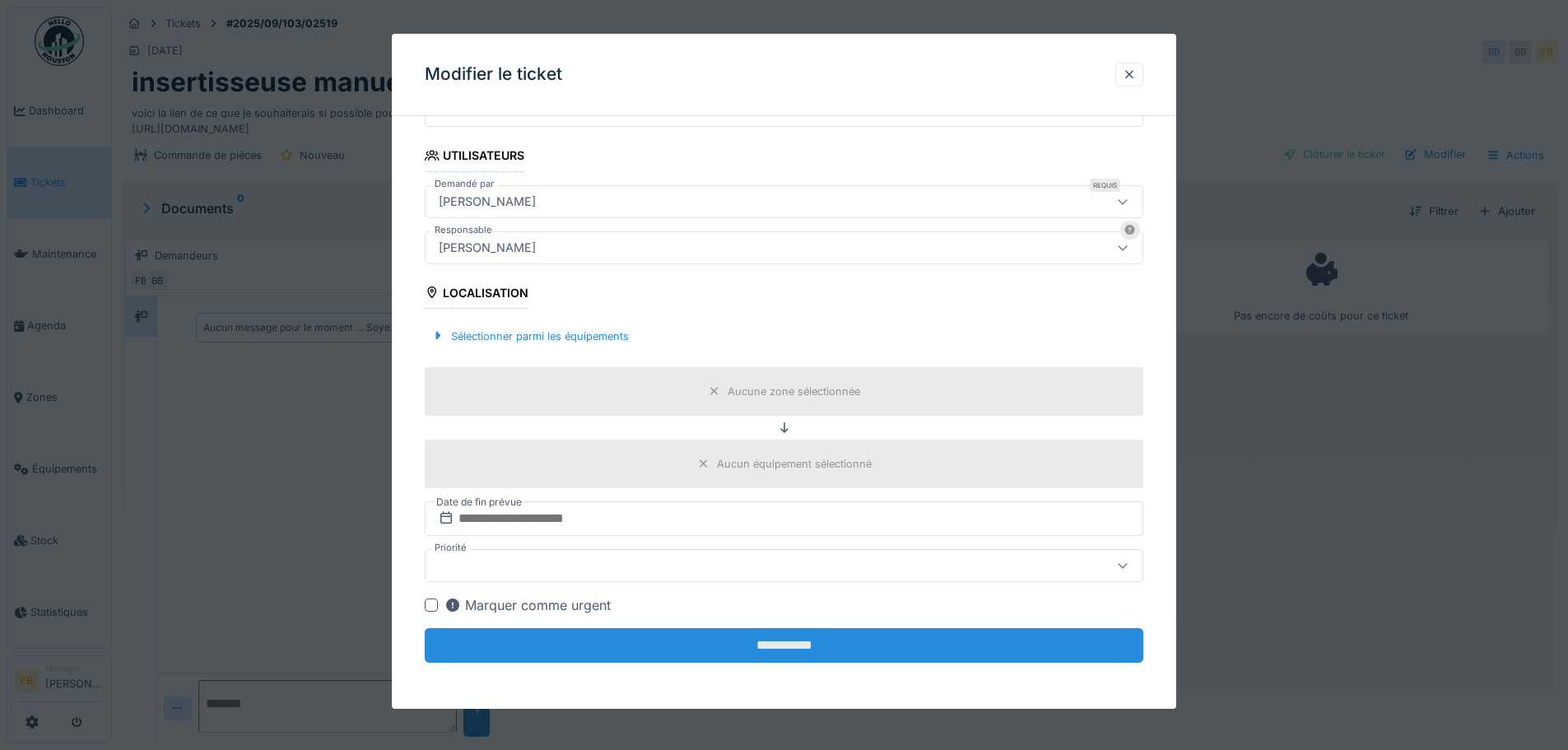
click at [797, 636] on input "**********" at bounding box center [784, 645] width 719 height 34
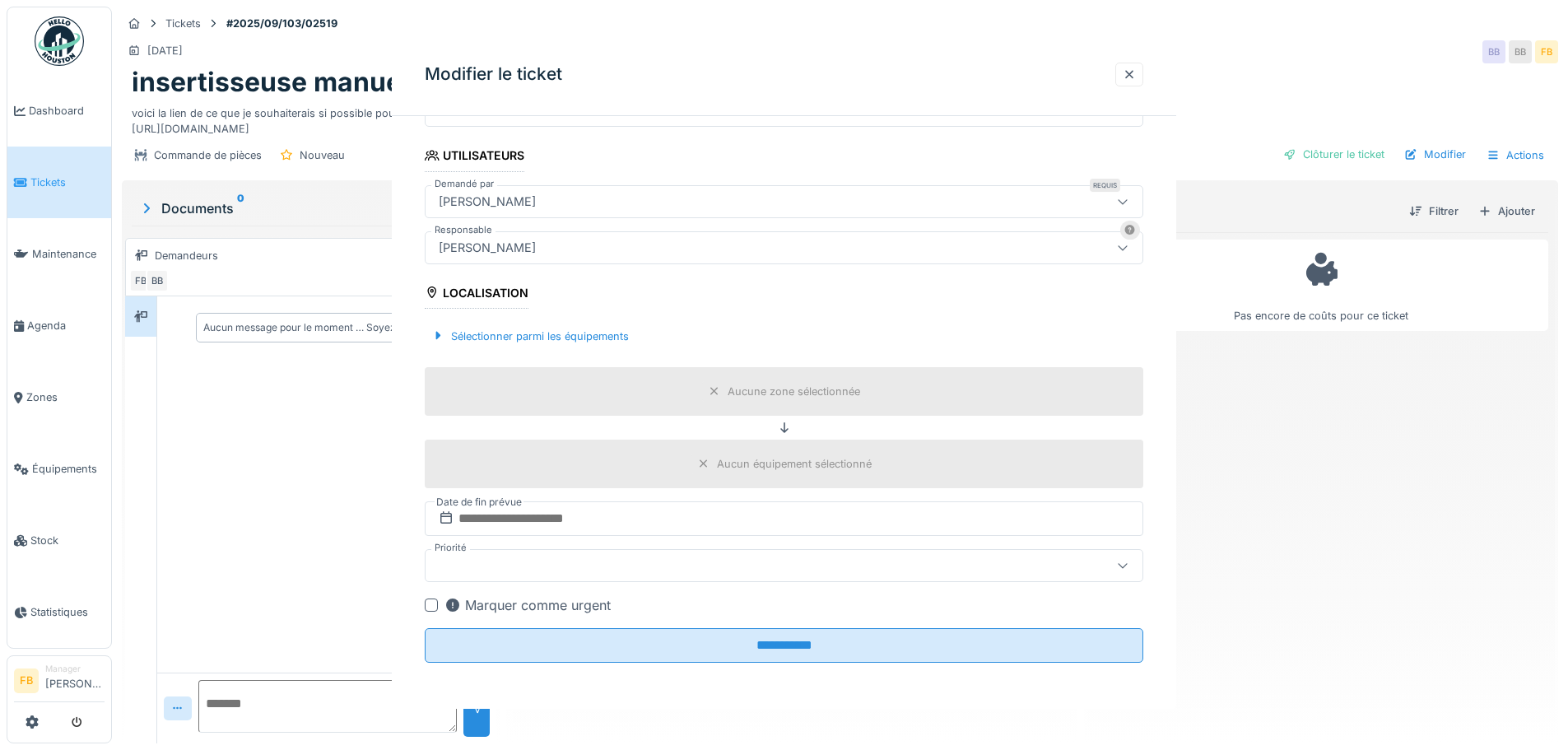
scroll to position [0, 0]
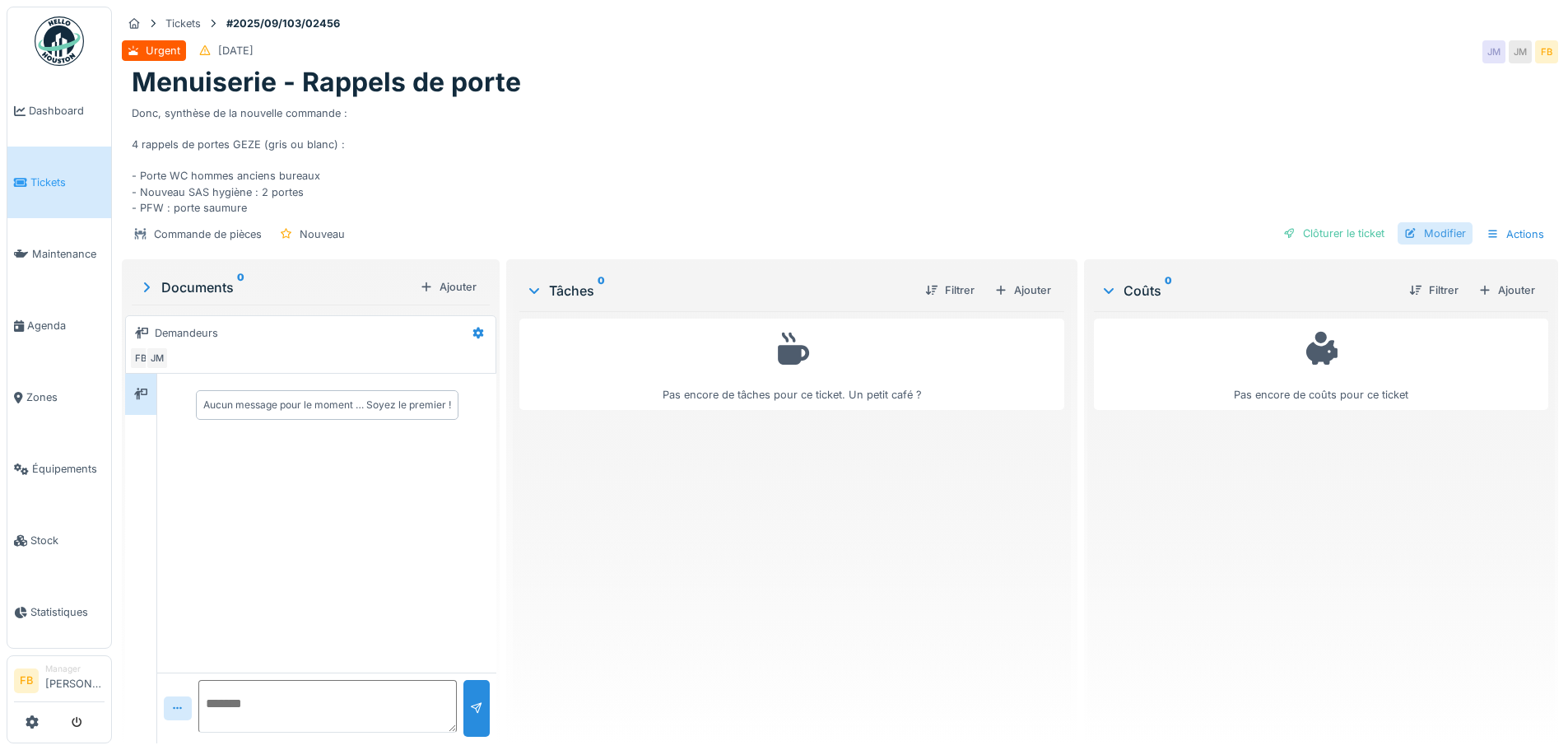
click at [1448, 234] on div "Modifier" at bounding box center [1434, 233] width 75 height 22
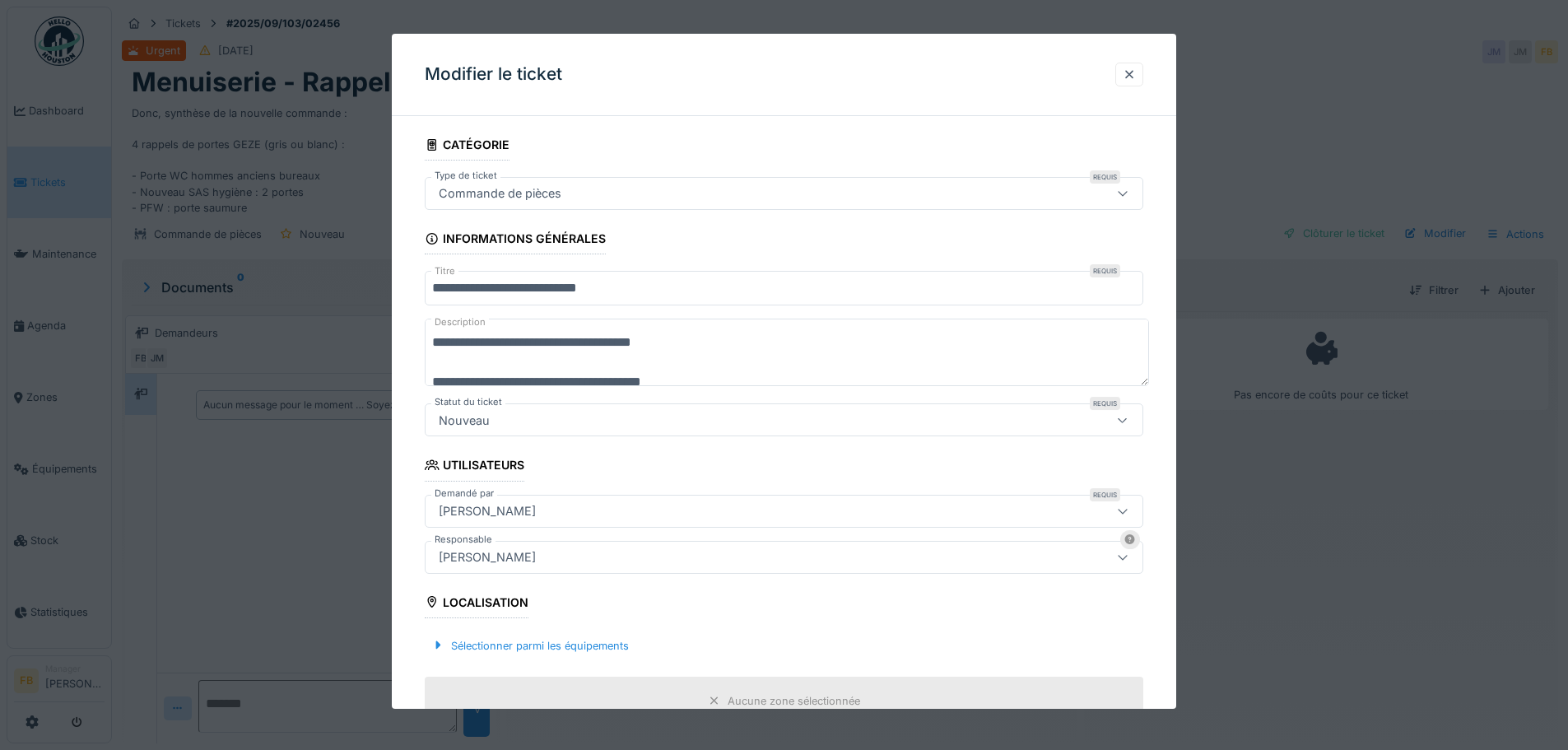
click at [725, 426] on div "Nouveau" at bounding box center [742, 420] width 620 height 18
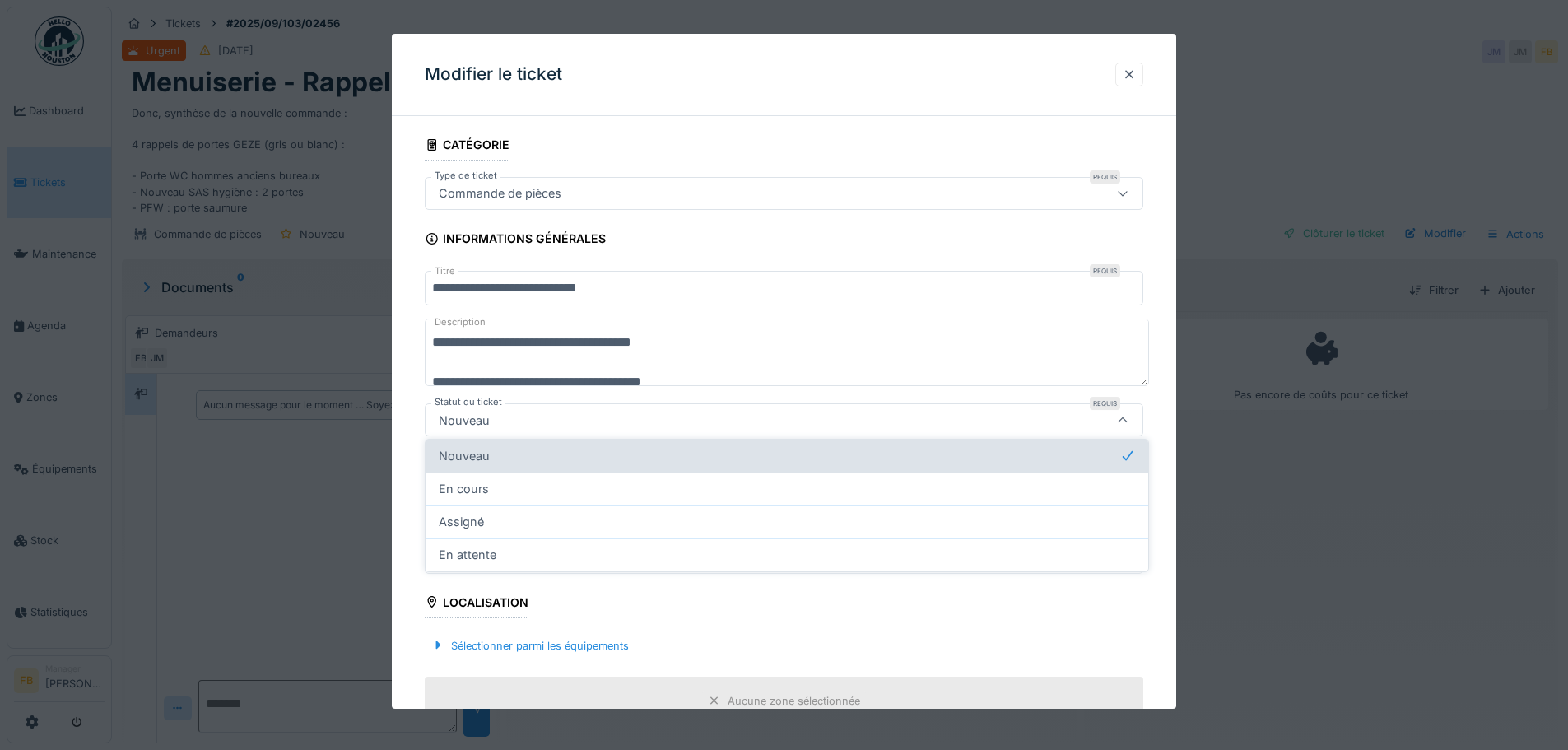
scroll to position [48, 0]
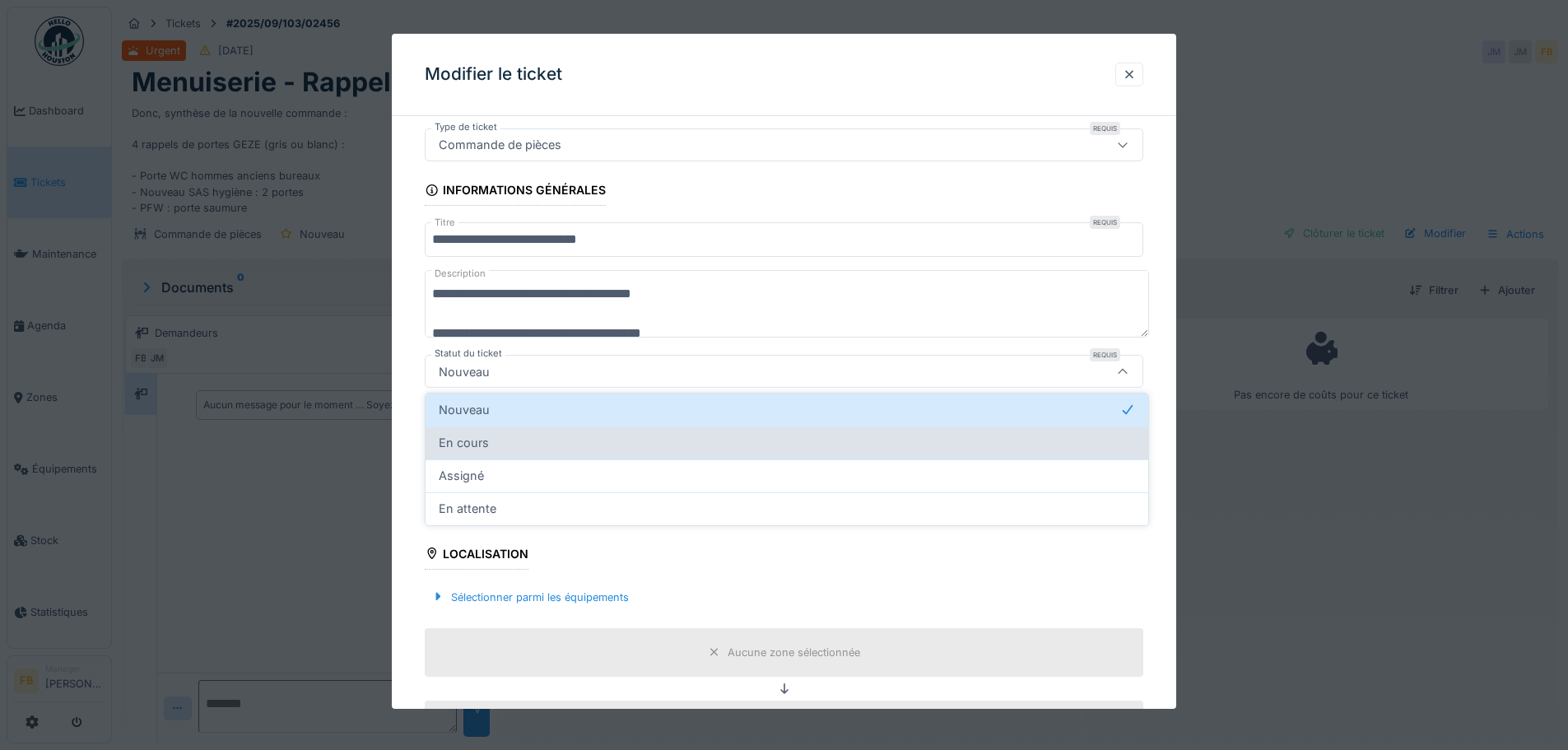
click at [542, 444] on div "En cours" at bounding box center [786, 442] width 696 height 18
type input "*******"
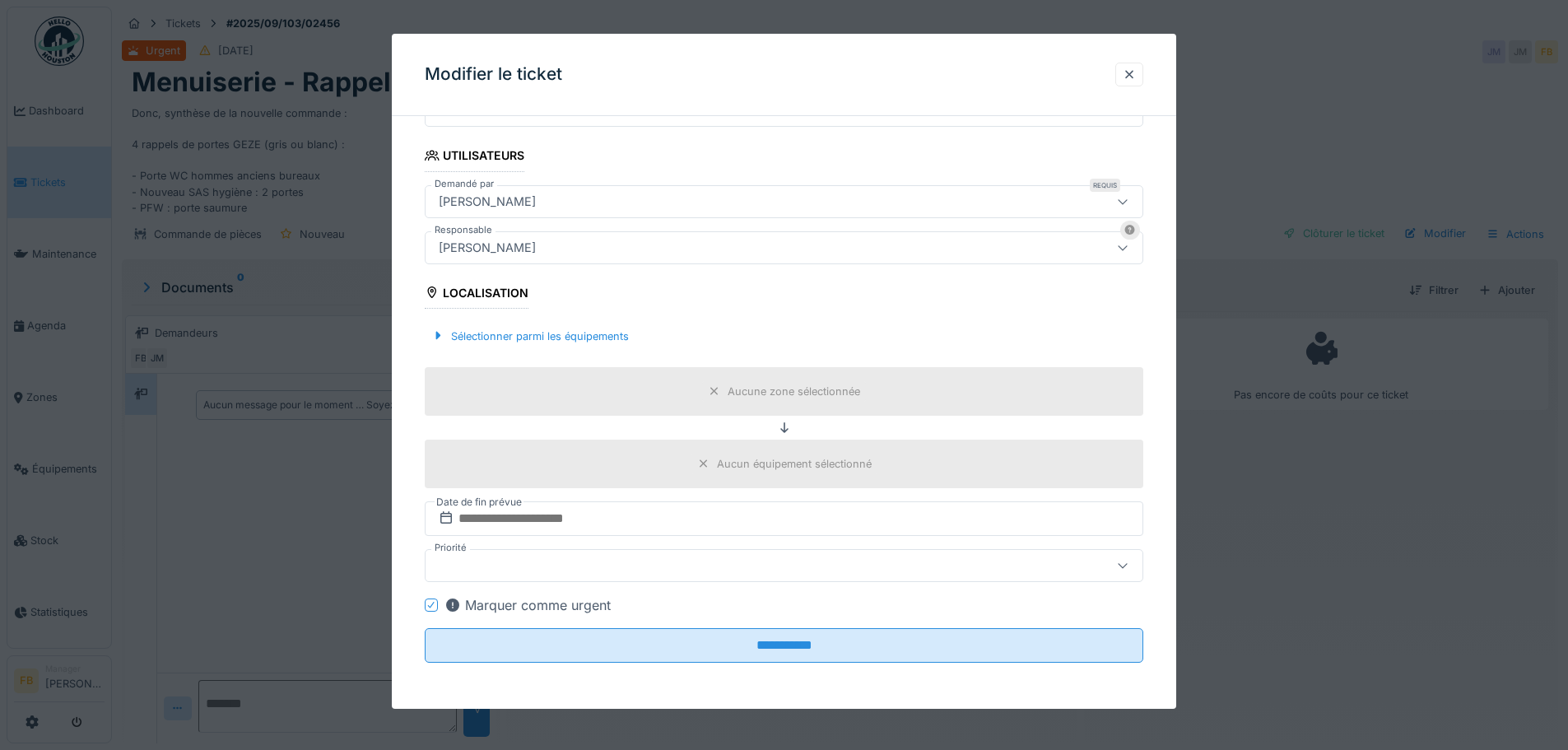
scroll to position [12, 0]
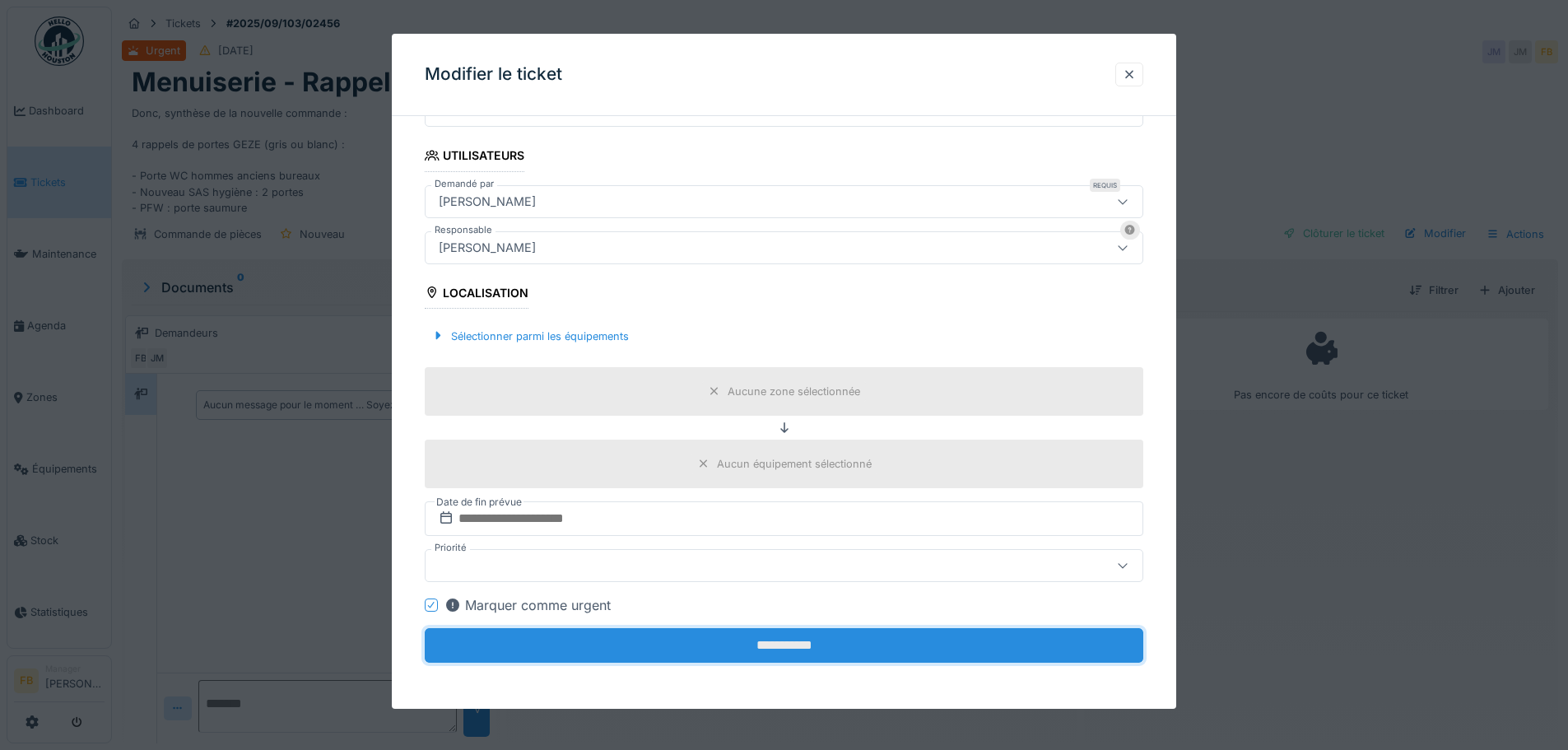
click at [795, 644] on input "**********" at bounding box center [784, 645] width 719 height 34
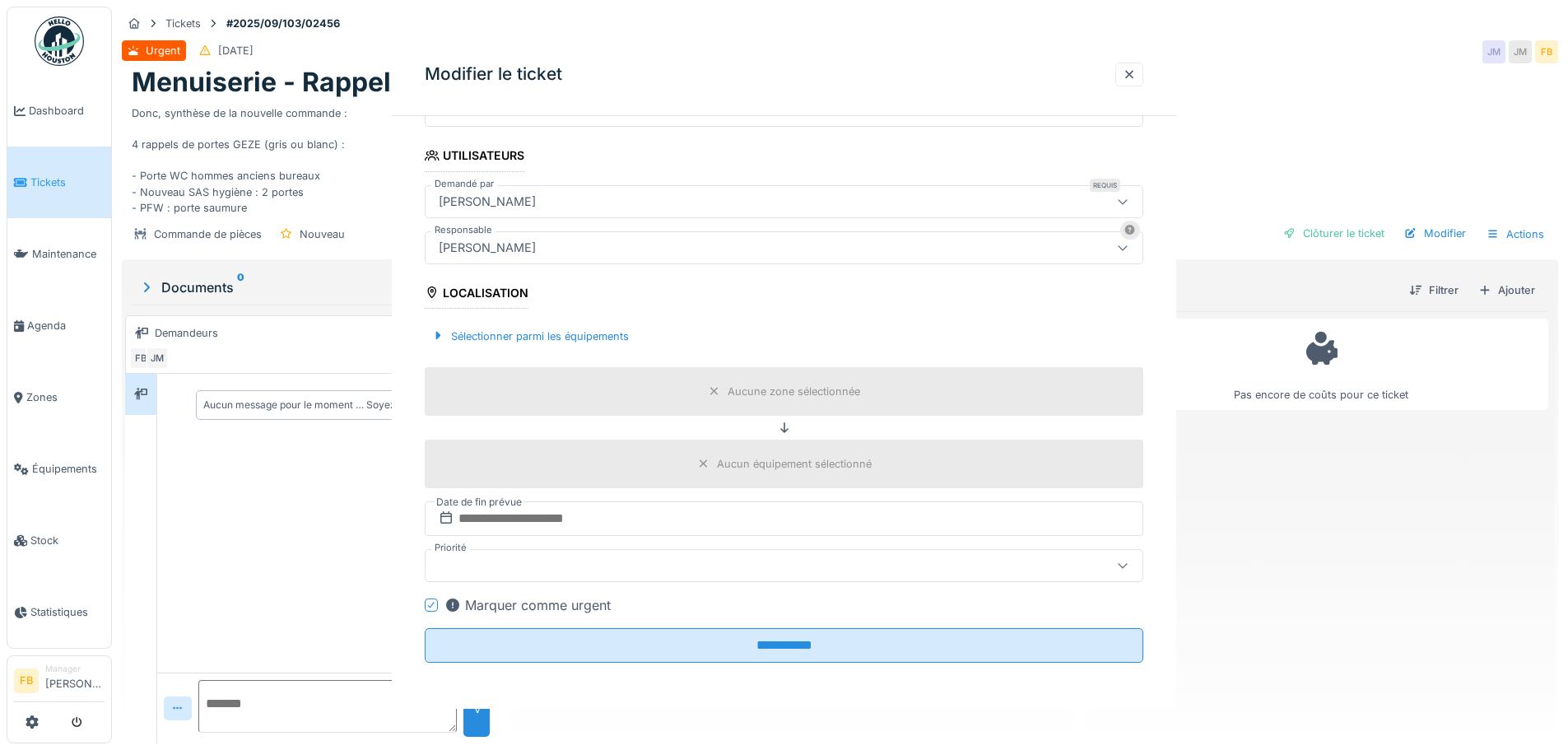
scroll to position [0, 0]
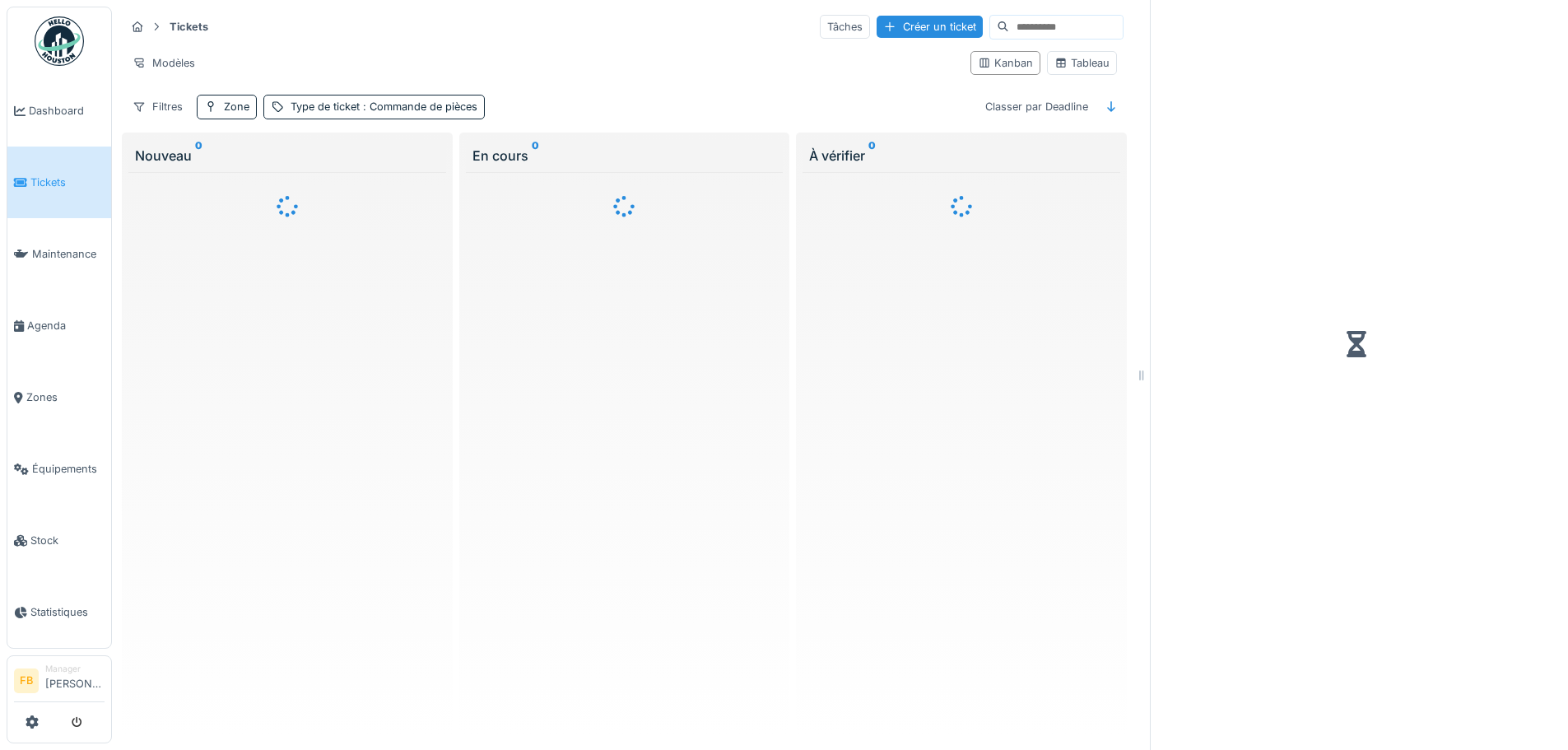
scroll to position [12, 0]
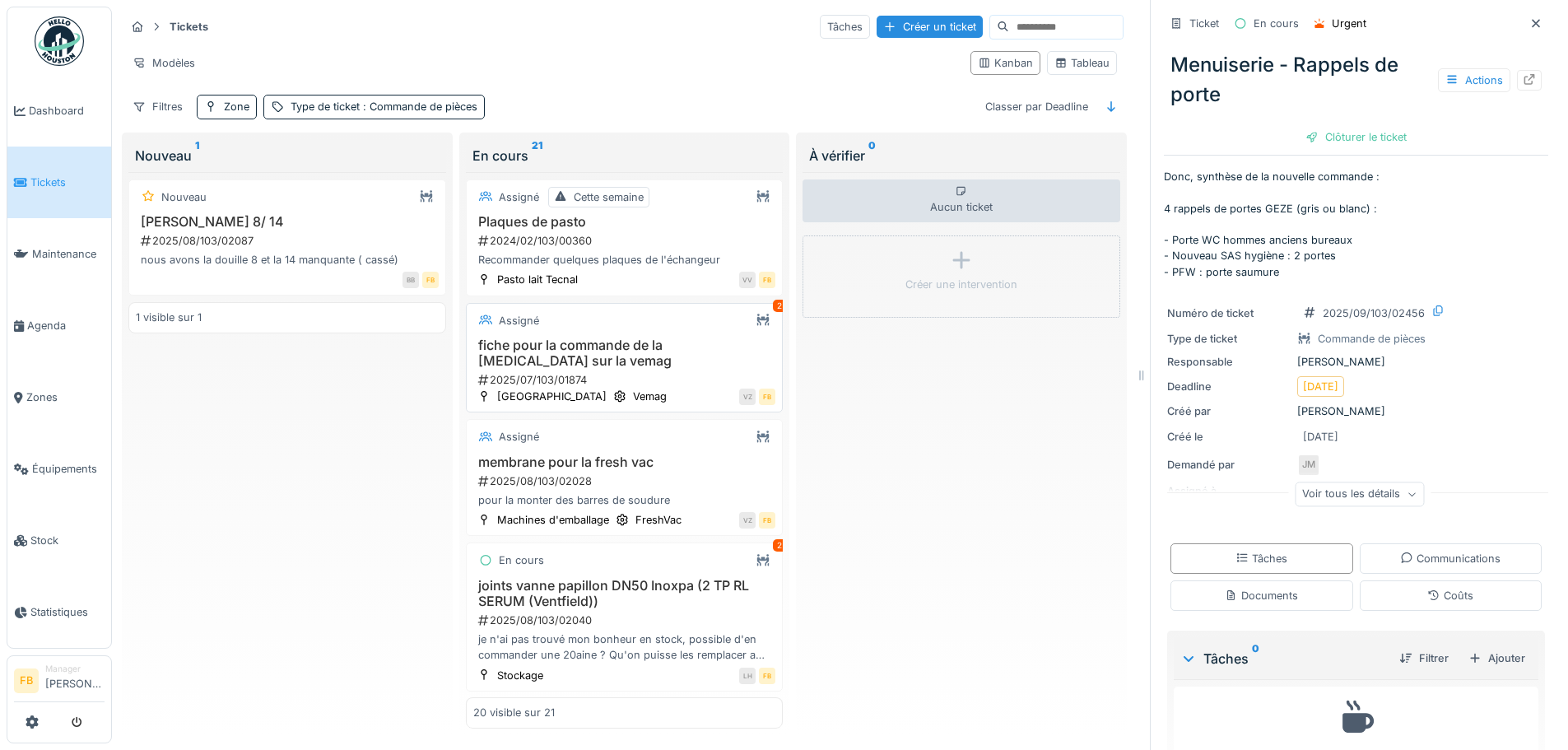
click at [673, 339] on h3 "fiche pour la commande de la [MEDICAL_DATA] sur la vemag" at bounding box center [625, 352] width 303 height 31
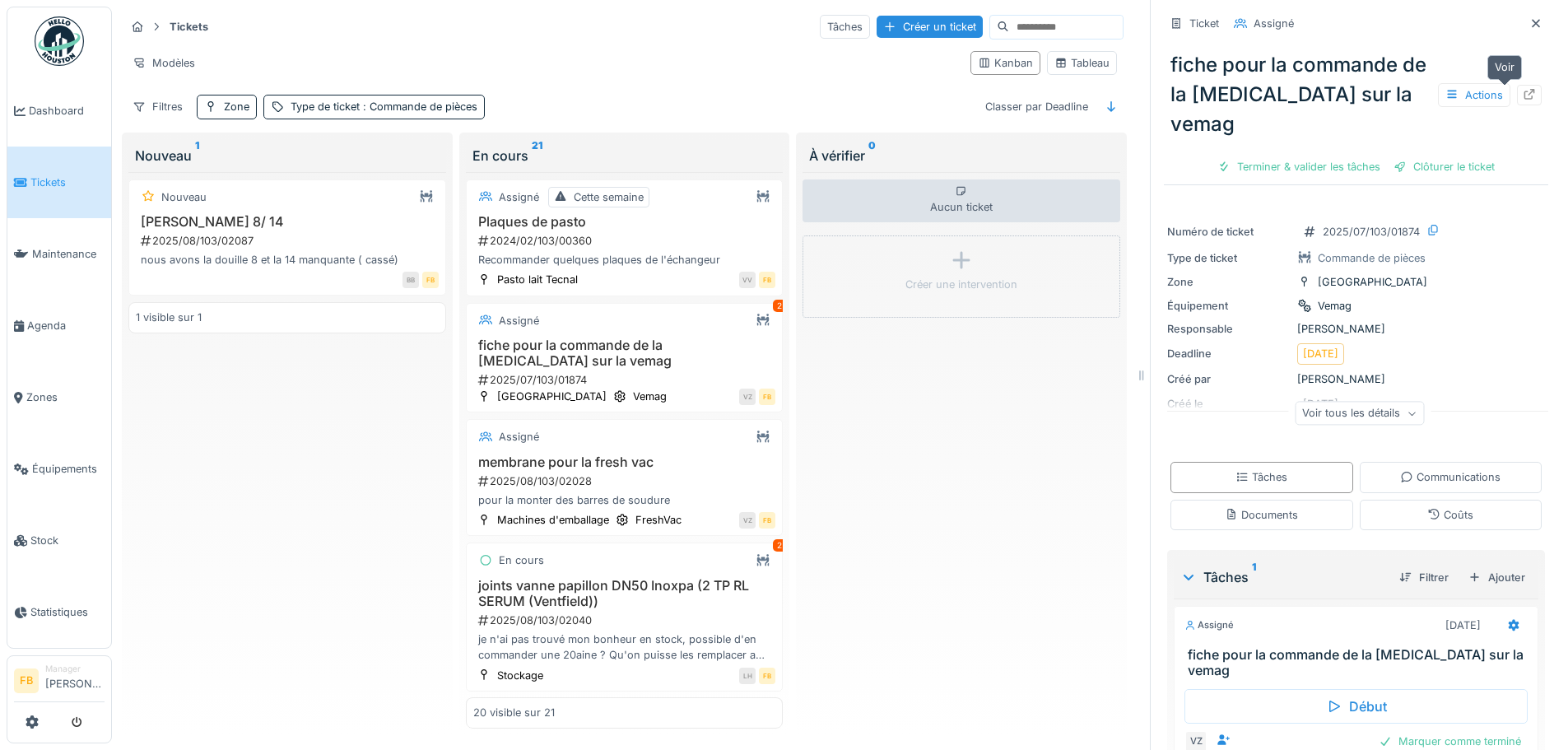
click at [1524, 89] on icon at bounding box center [1529, 94] width 10 height 10
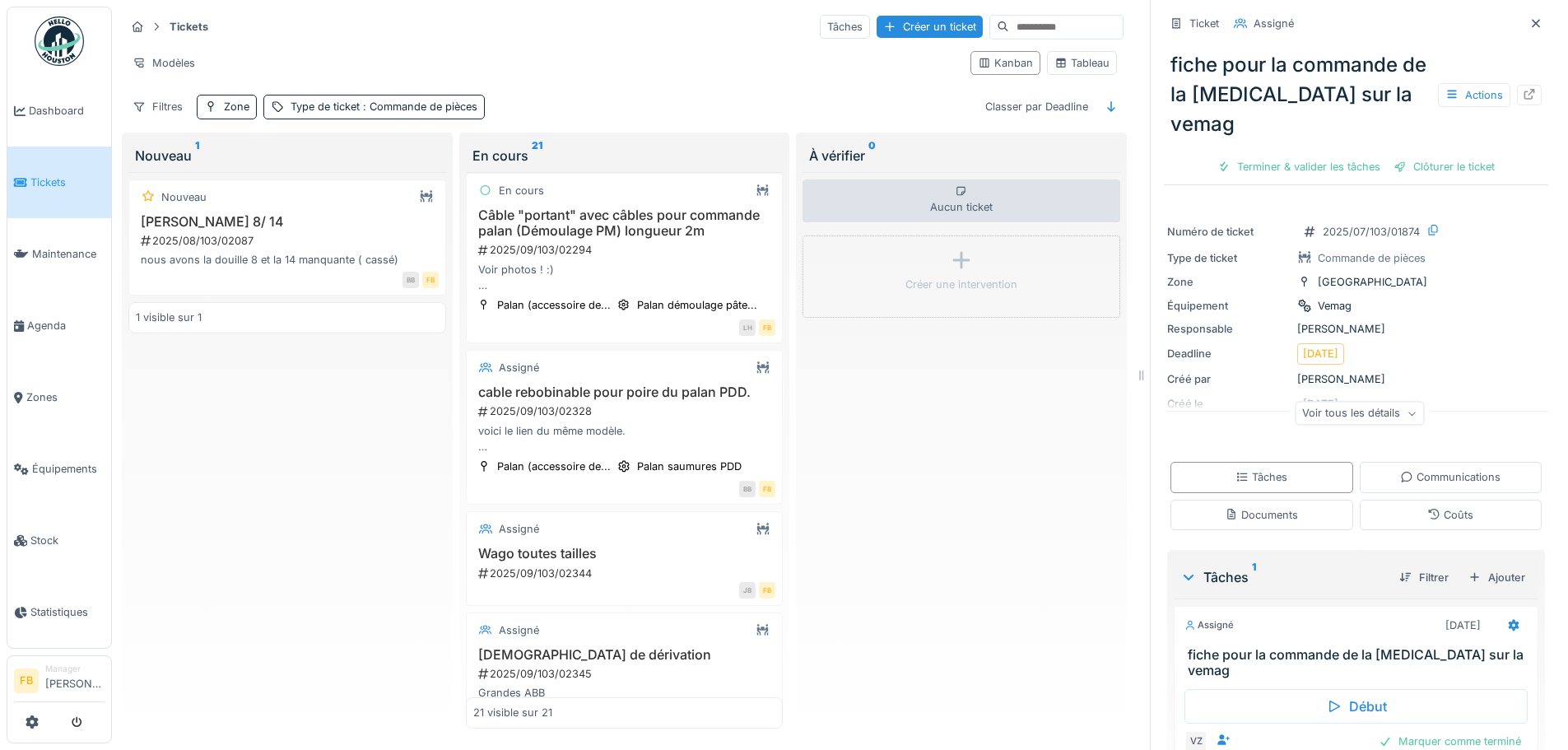
scroll to position [1296, 0]
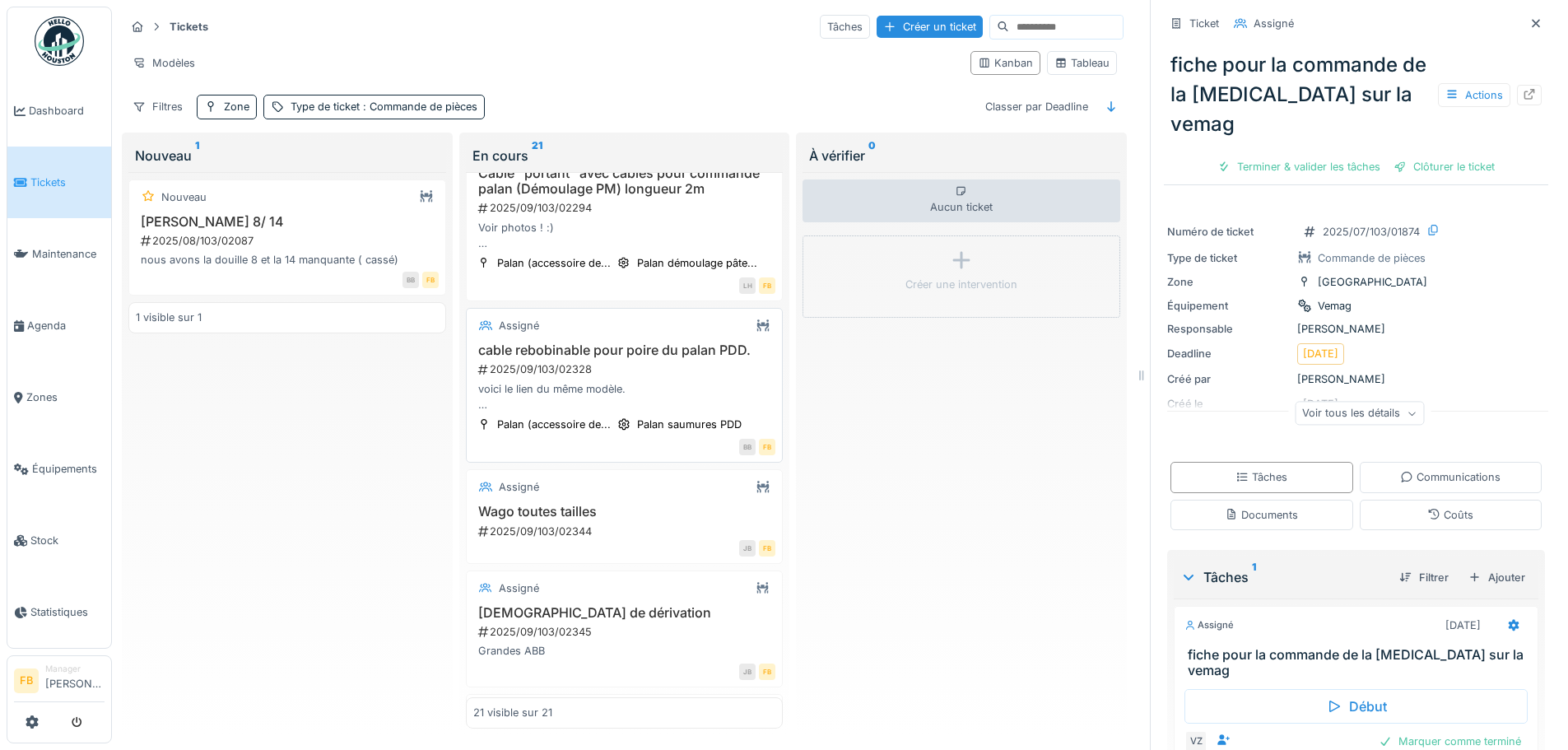
click at [600, 412] on div "cable rebobinable pour poire du palan PDD. 2025/09/103/02328 voici le lien du m…" at bounding box center [625, 377] width 303 height 70
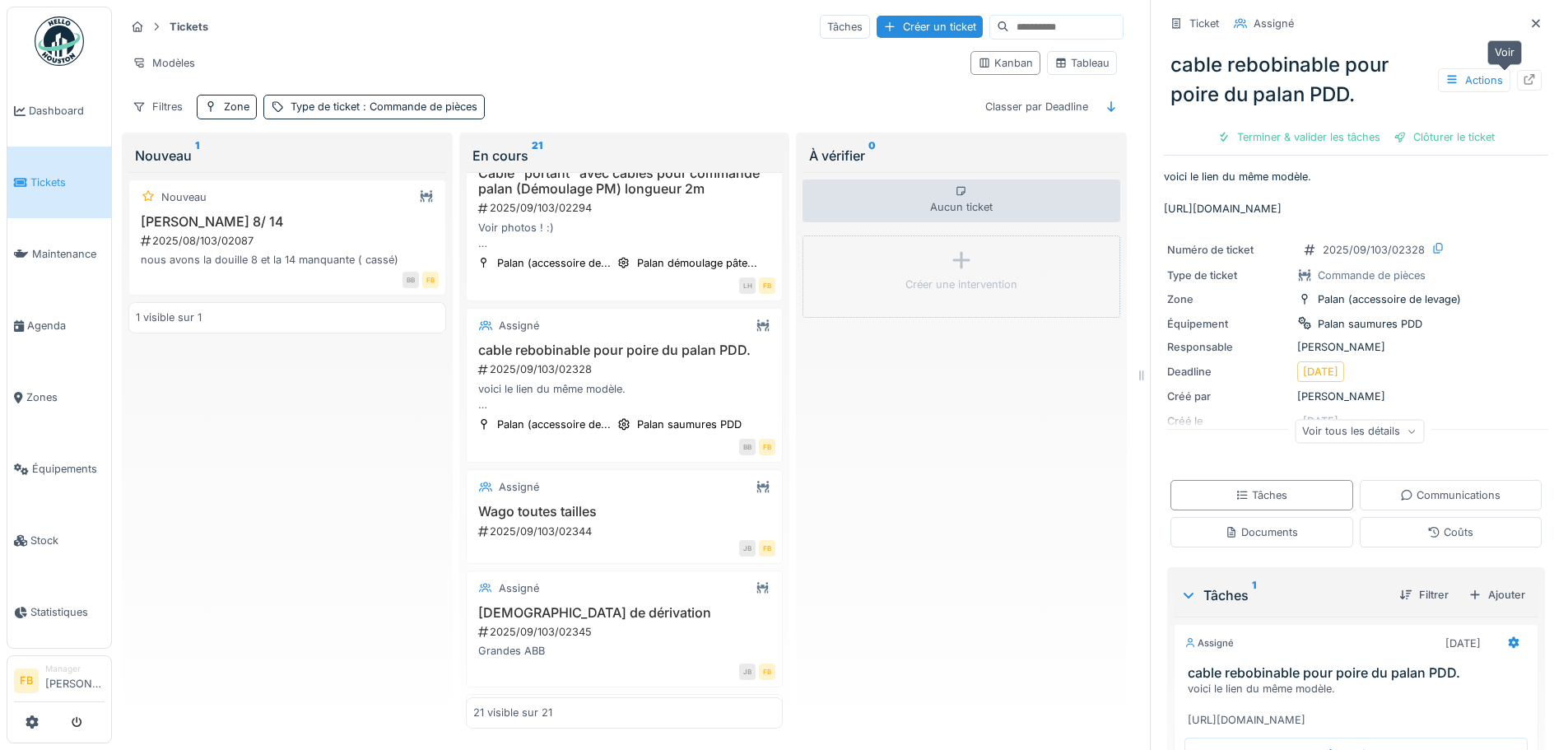
click at [1523, 74] on icon at bounding box center [1529, 79] width 13 height 10
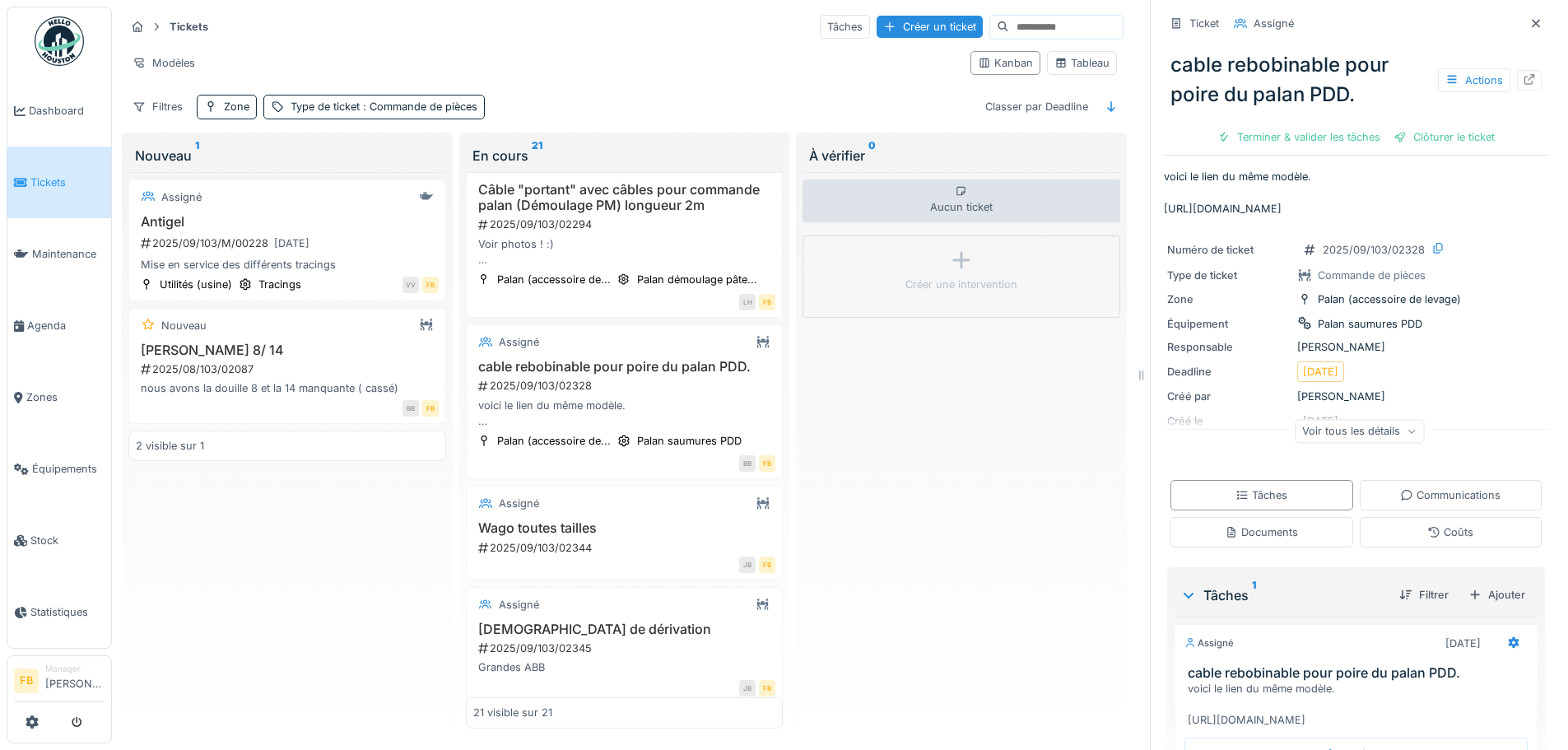
scroll to position [1251, 0]
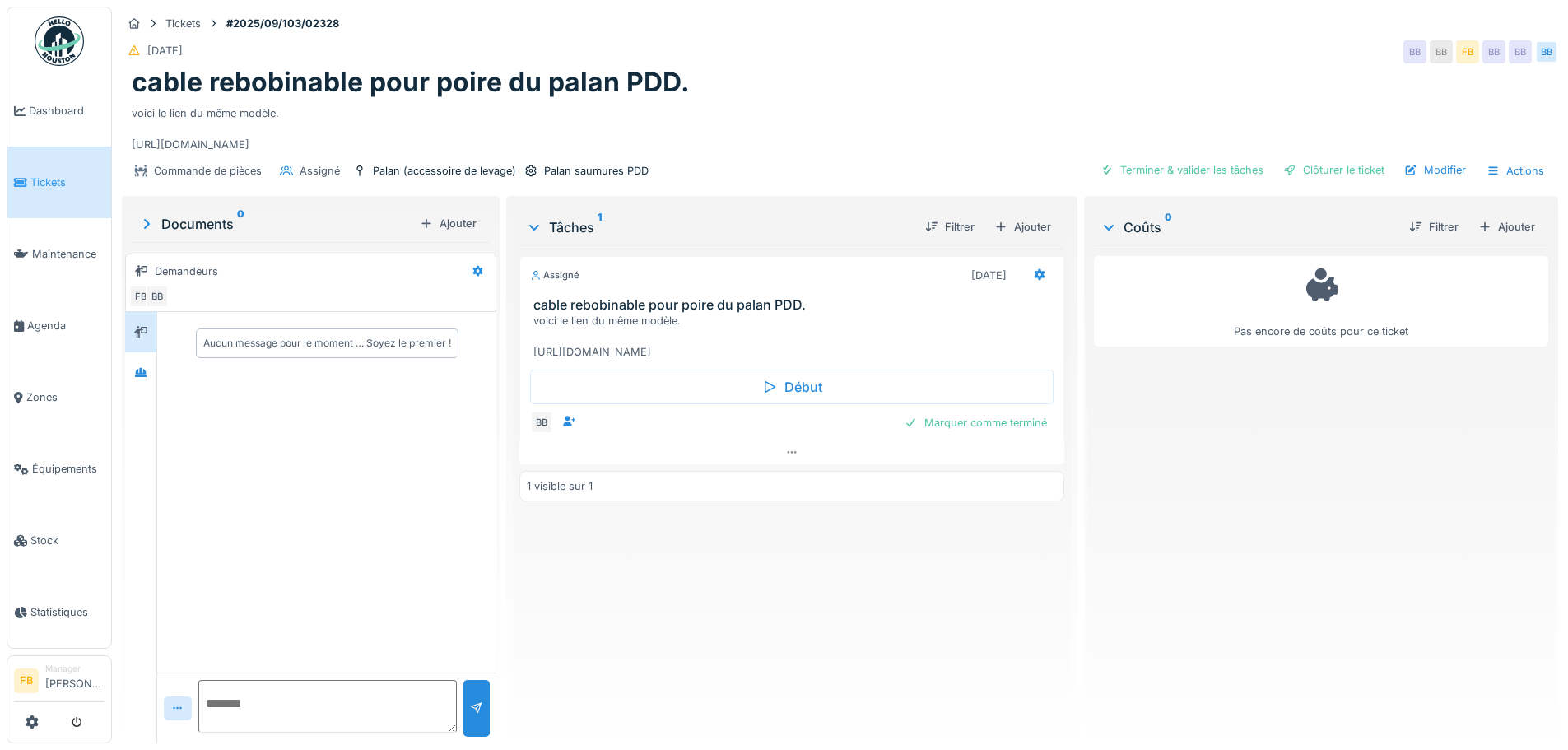
click at [624, 361] on div "voici le lien du même modèle. [URL][DOMAIN_NAME]" at bounding box center [795, 336] width 523 height 47
click at [712, 361] on div "voici le lien du même modèle. [URL][DOMAIN_NAME]" at bounding box center [795, 336] width 523 height 47
click at [727, 361] on div "voici le lien du même modèle. [URL][DOMAIN_NAME]" at bounding box center [795, 336] width 523 height 47
drag, startPoint x: 132, startPoint y: 149, endPoint x: 1401, endPoint y: 142, distance: 1269.0
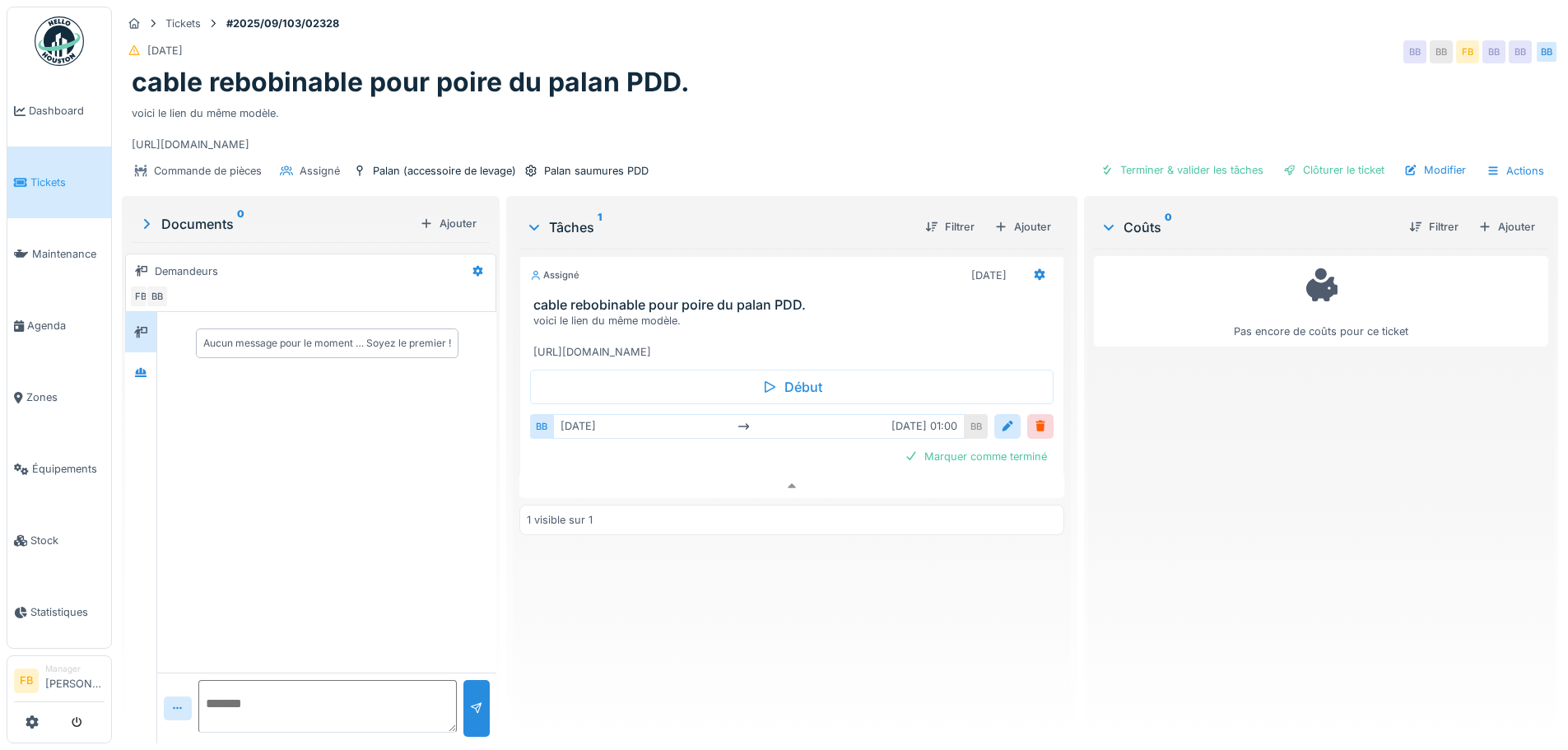
click at [1401, 142] on div "voici le lien du même modèle. [URL][DOMAIN_NAME]" at bounding box center [839, 125] width 1416 height 54
copy div "[URL][DOMAIN_NAME]"
